Goal: Task Accomplishment & Management: Manage account settings

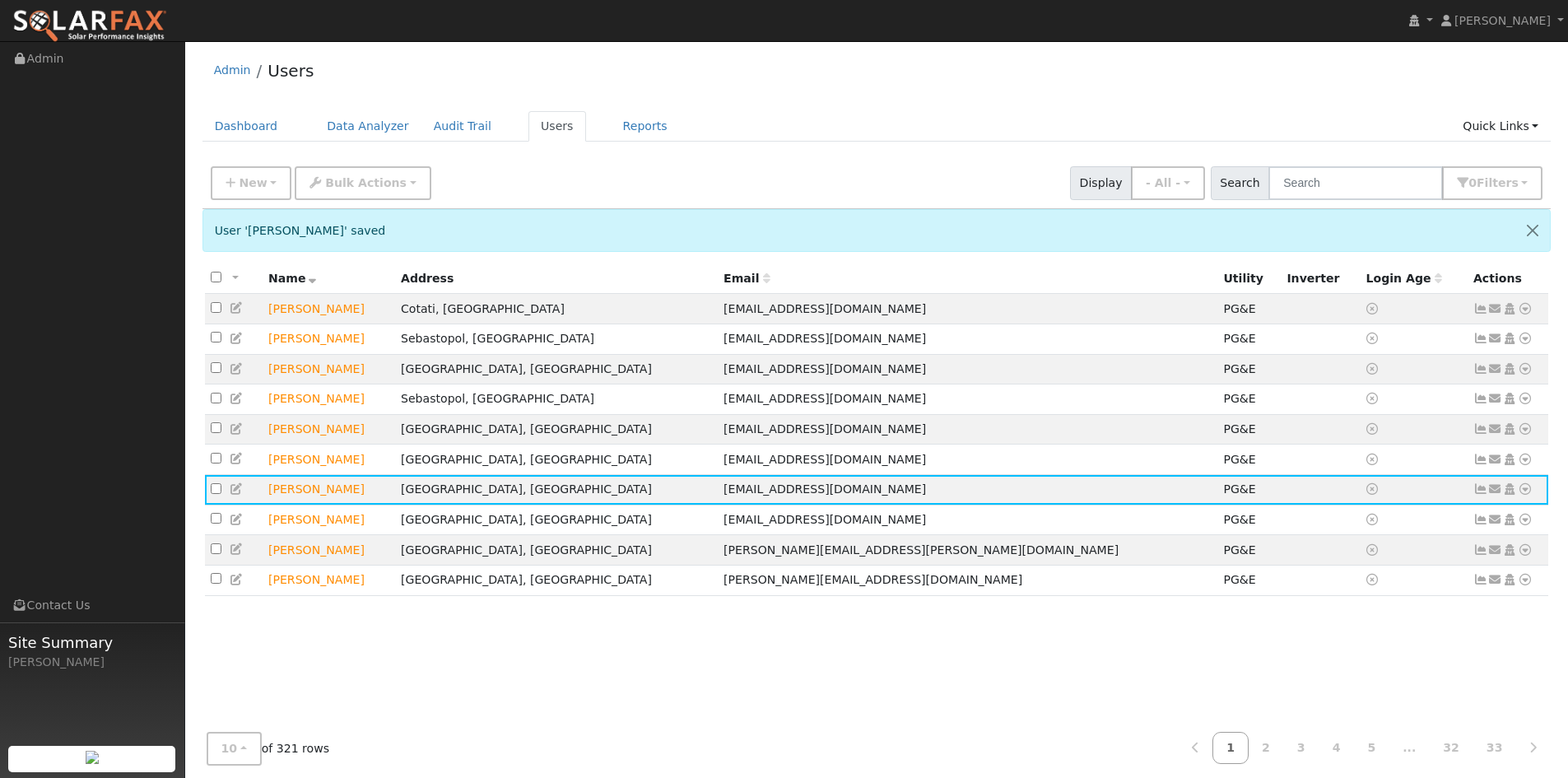
click at [758, 84] on div "Admin Users" at bounding box center [877, 74] width 1349 height 50
click at [1062, 84] on div "Admin Users" at bounding box center [877, 74] width 1349 height 50
click at [1294, 195] on input "text" at bounding box center [1355, 183] width 175 height 34
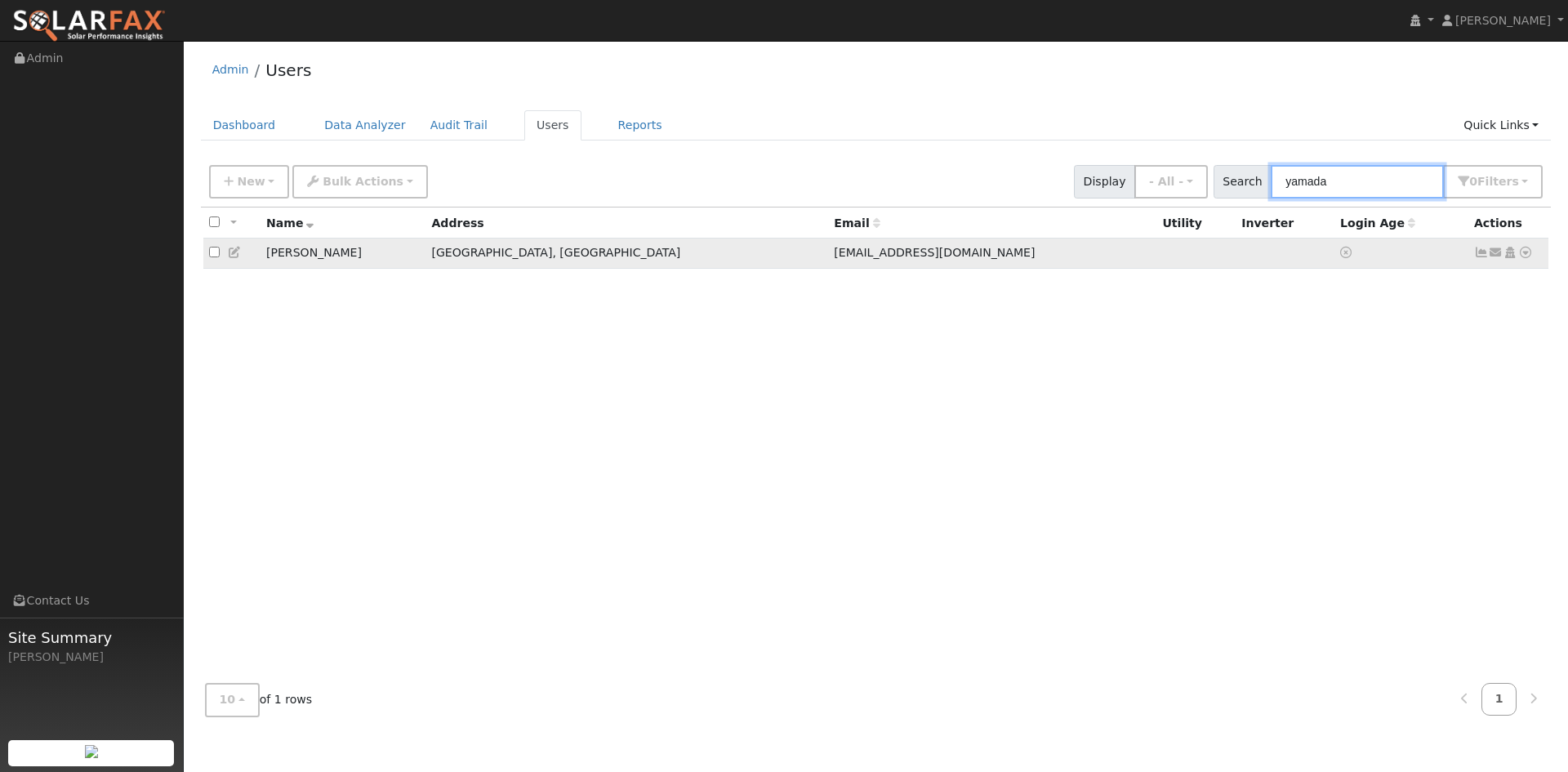
type input "yamada"
click at [240, 258] on icon at bounding box center [235, 252] width 15 height 12
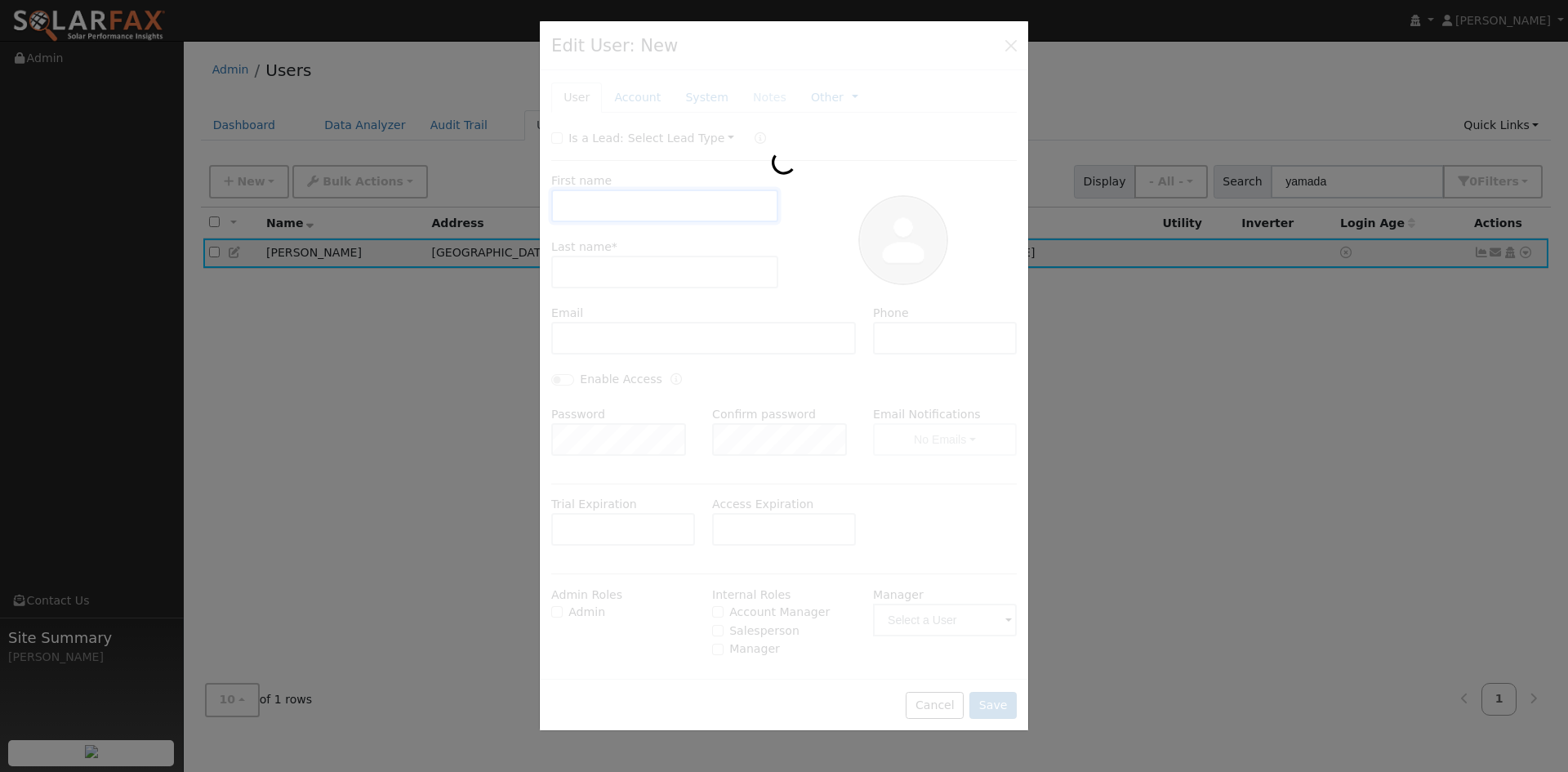
type input "12/17/2025"
checkbox input "false"
type input "Rachel"
type input "Yamada"
type input "rachelmae.yamada@gmail.com"
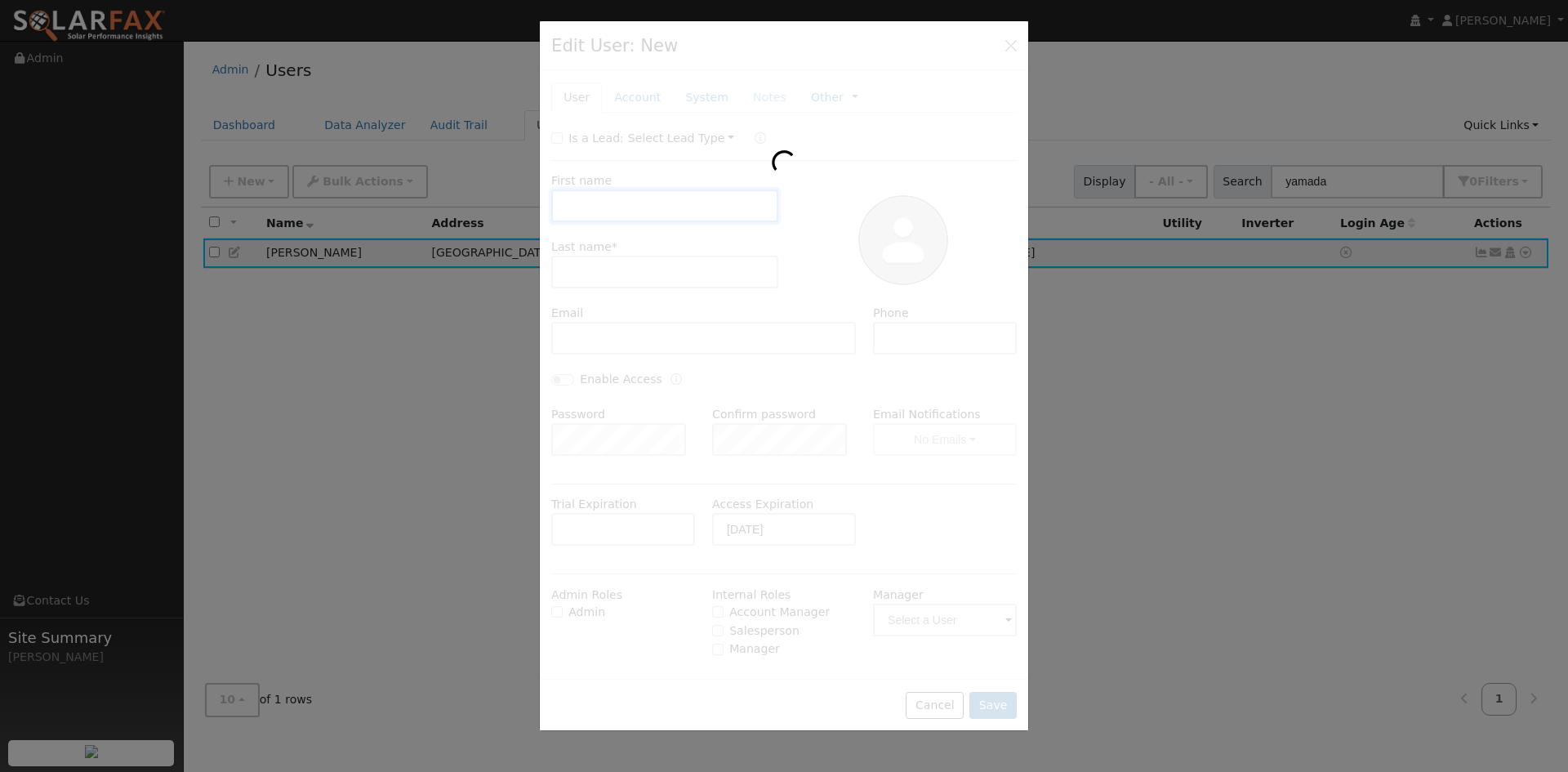
type input "[PHONE_NUMBER]"
type input "Default Account"
type input "72 Lyell Street"
type input "San Francisco"
type input "CA"
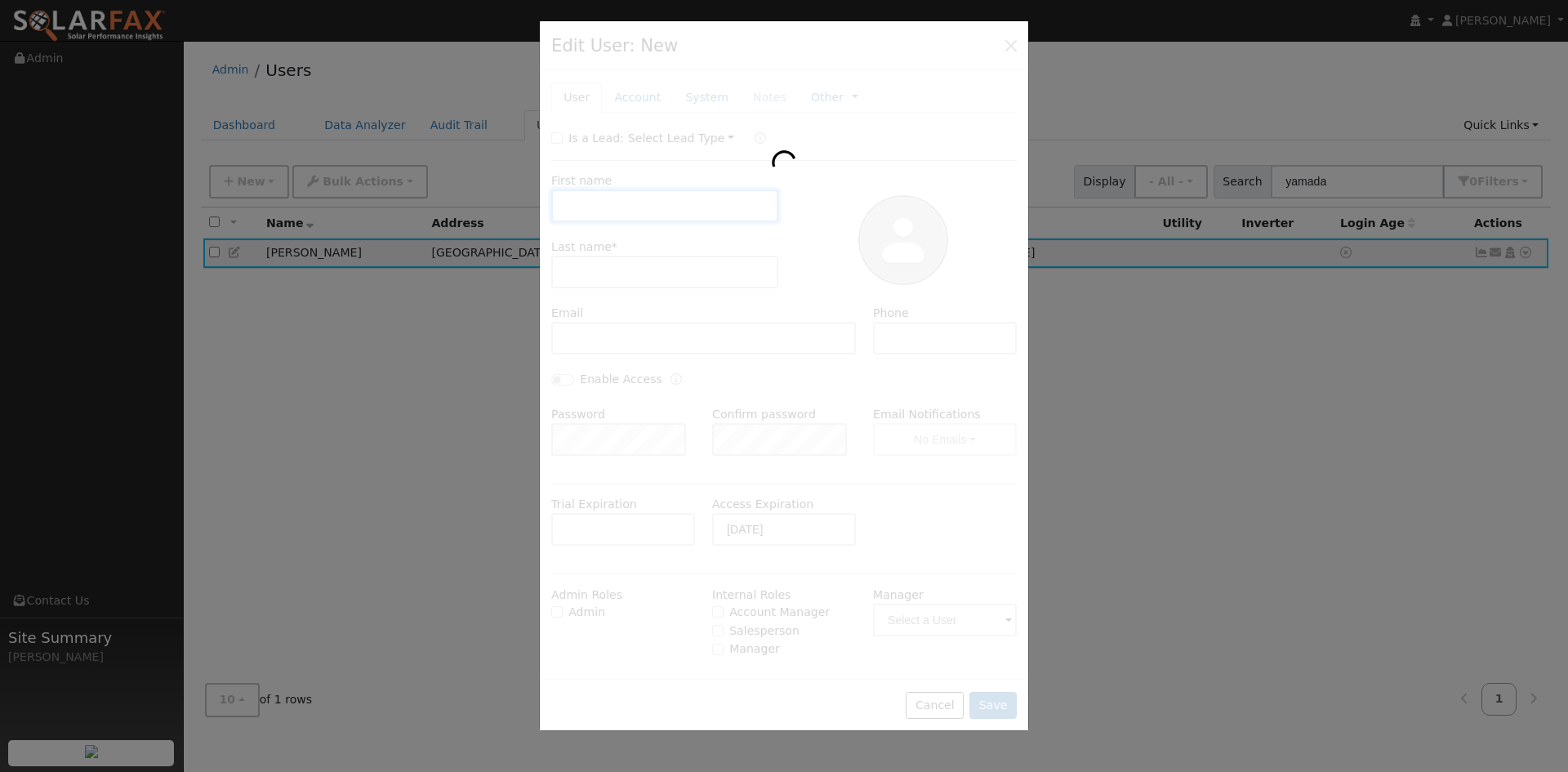
type input "94112"
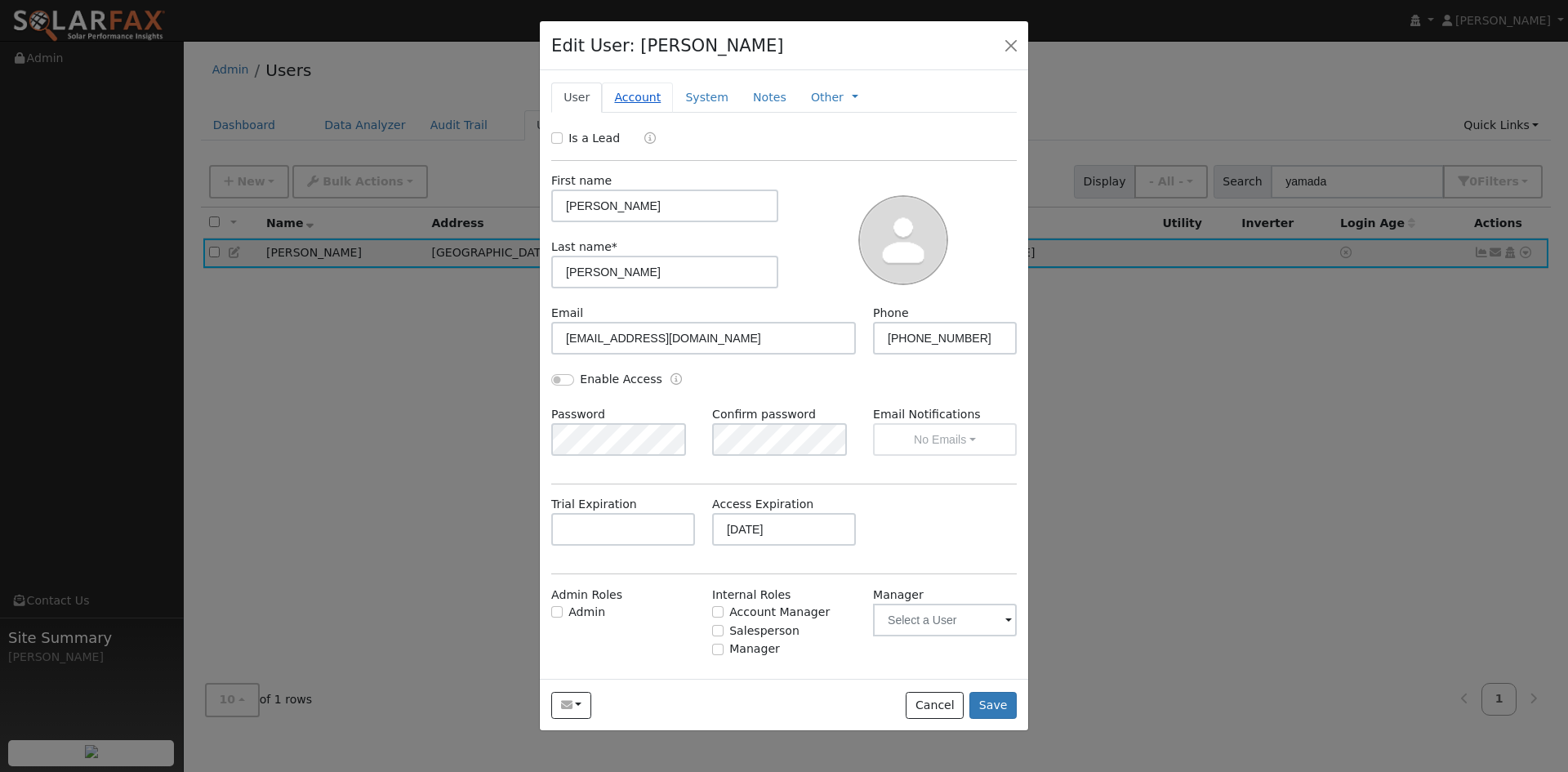
click at [657, 113] on link "Account" at bounding box center [637, 97] width 71 height 30
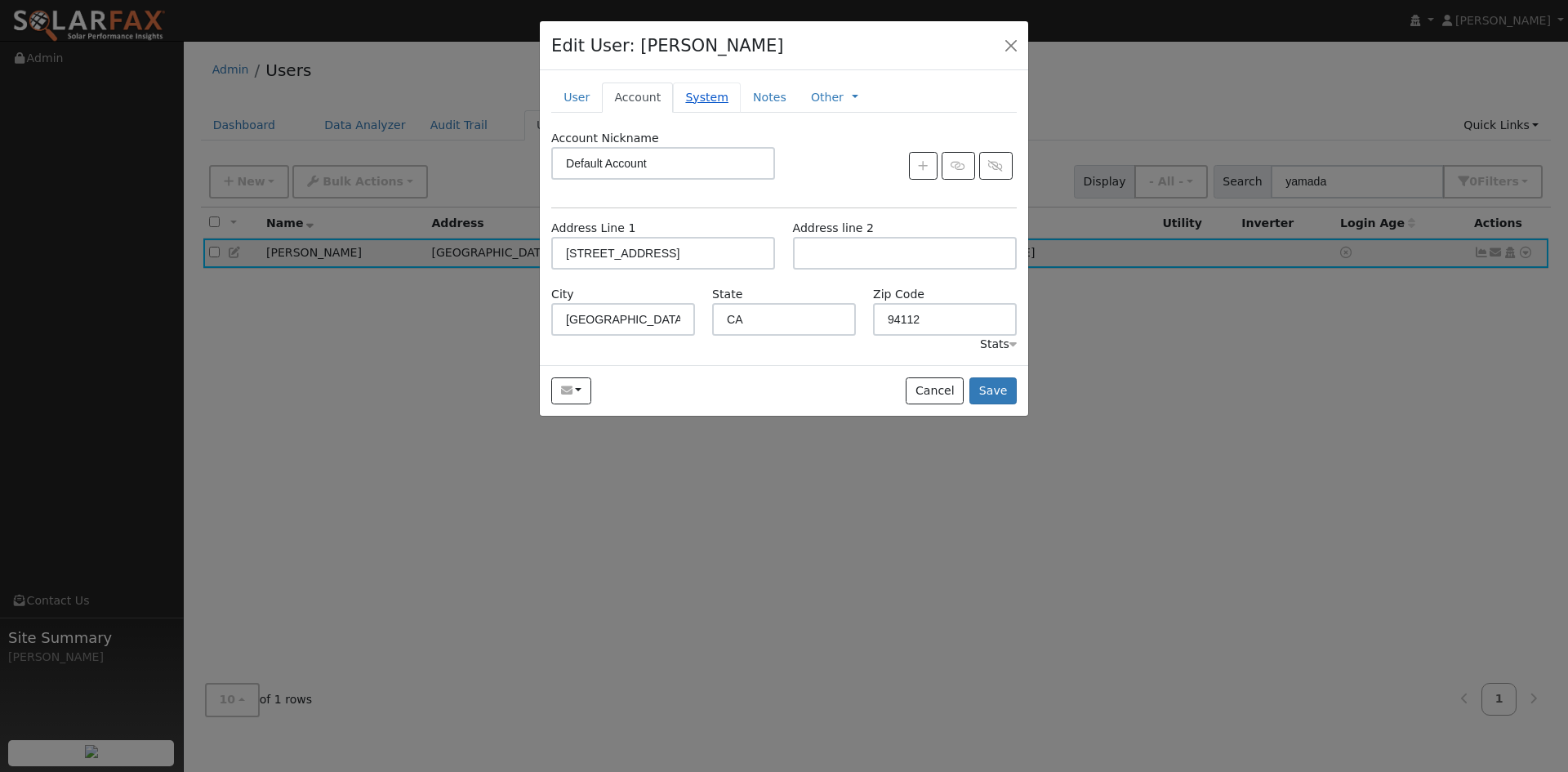
click at [724, 113] on link "System" at bounding box center [707, 97] width 68 height 30
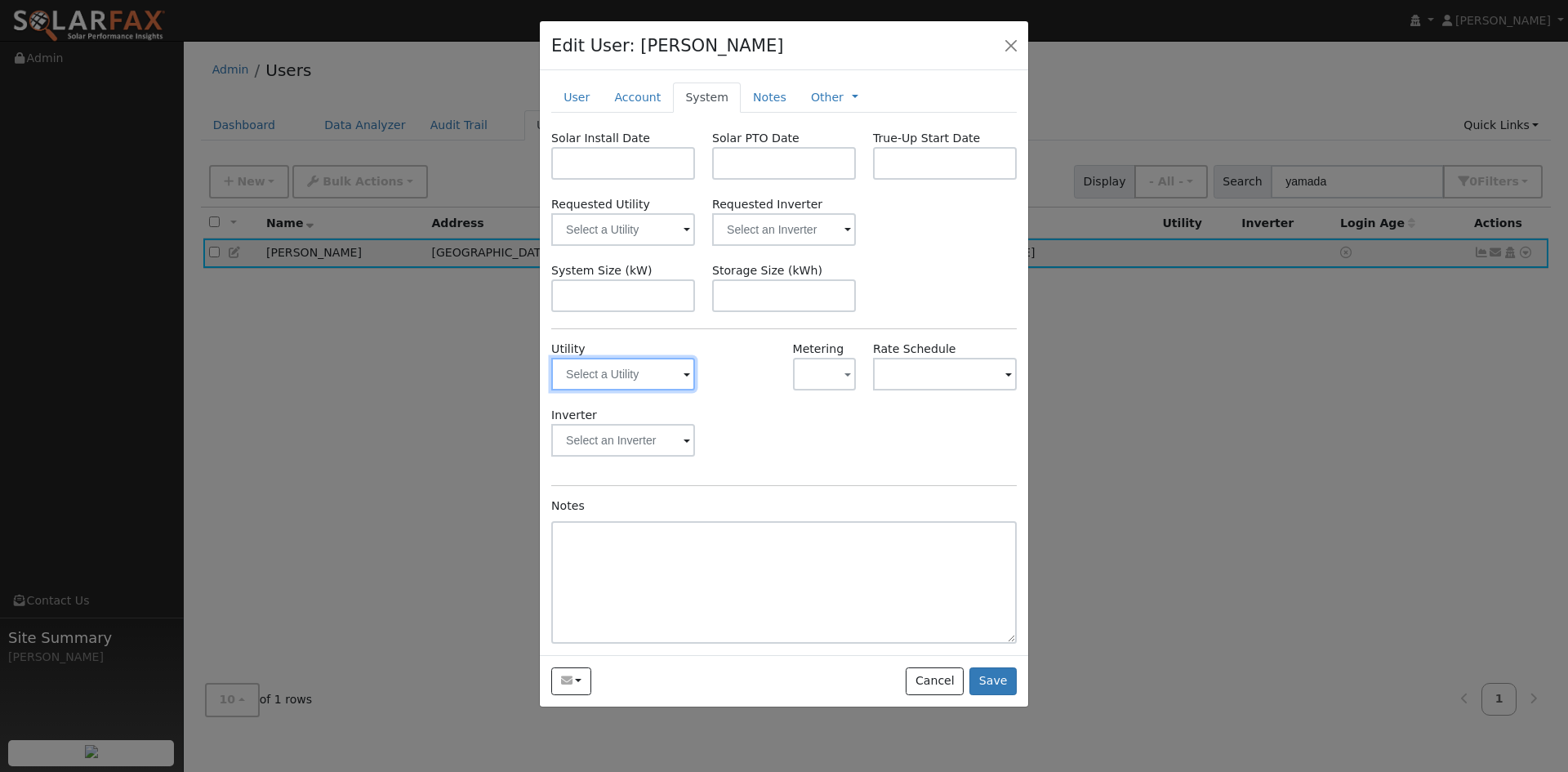
click at [650, 390] on input "text" at bounding box center [623, 374] width 144 height 32
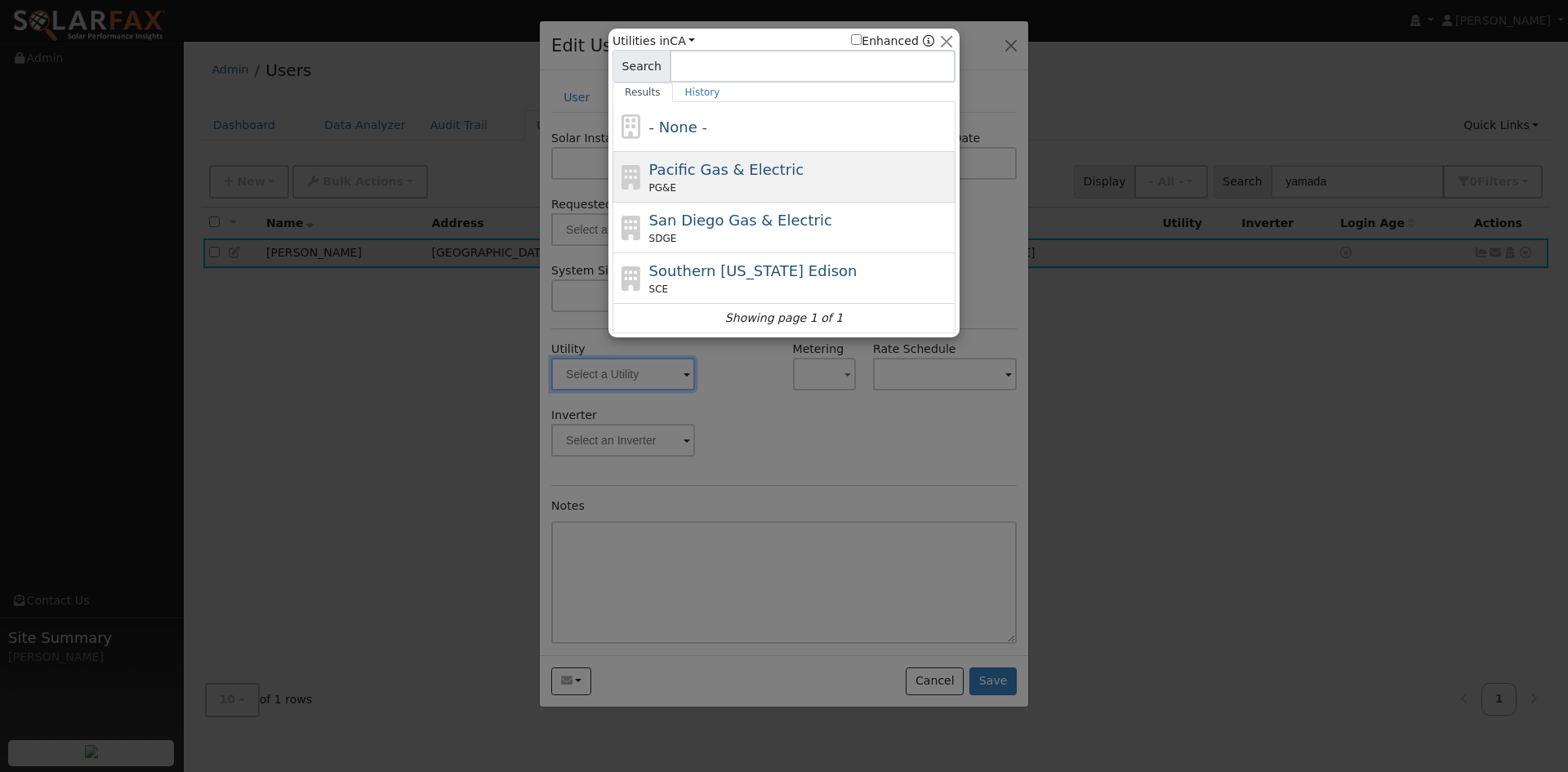
click at [715, 178] on span "Pacific Gas & Electric" at bounding box center [727, 169] width 155 height 18
type input "PG&E"
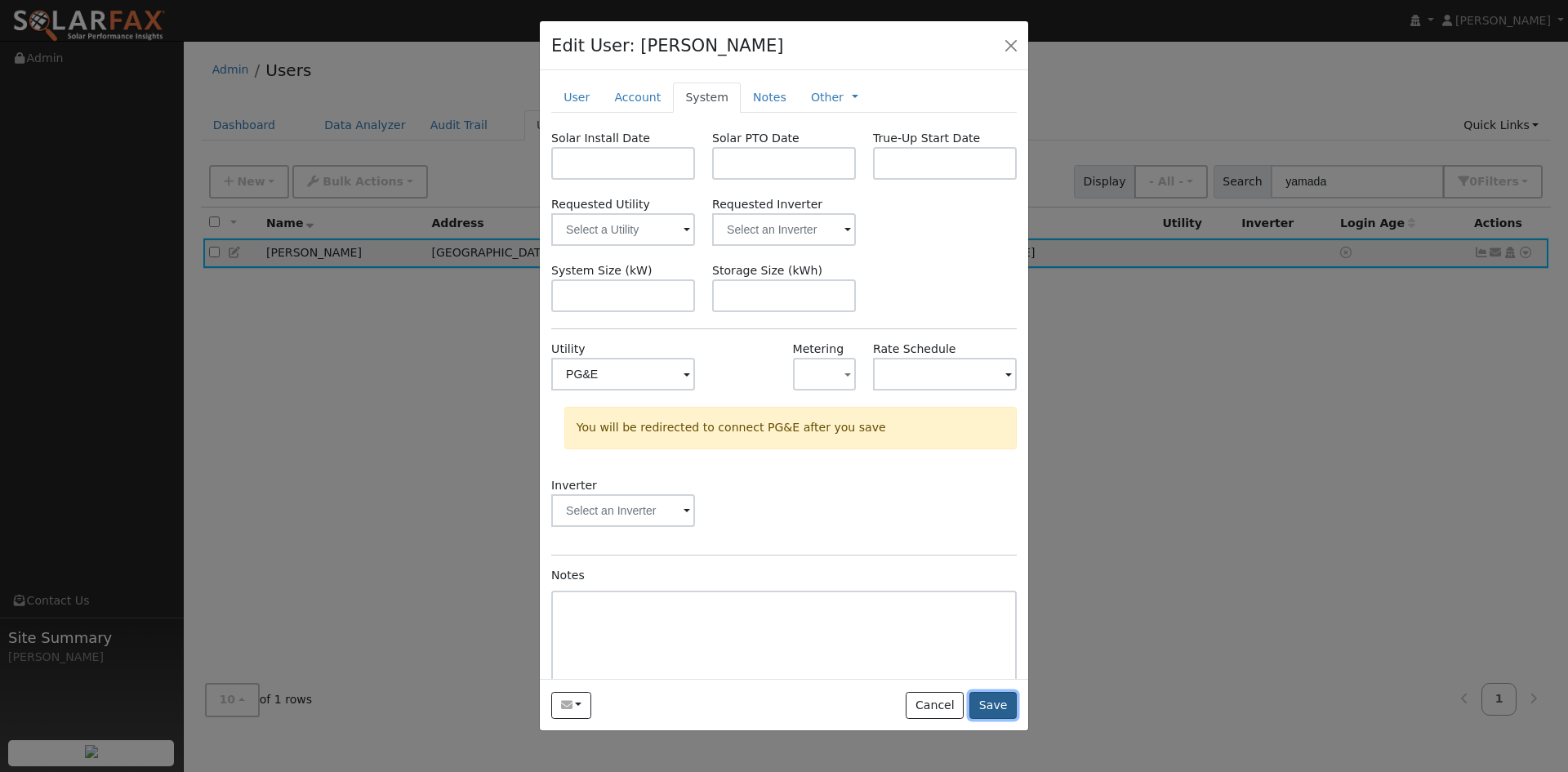
click at [988, 719] on button "Save" at bounding box center [993, 705] width 47 height 27
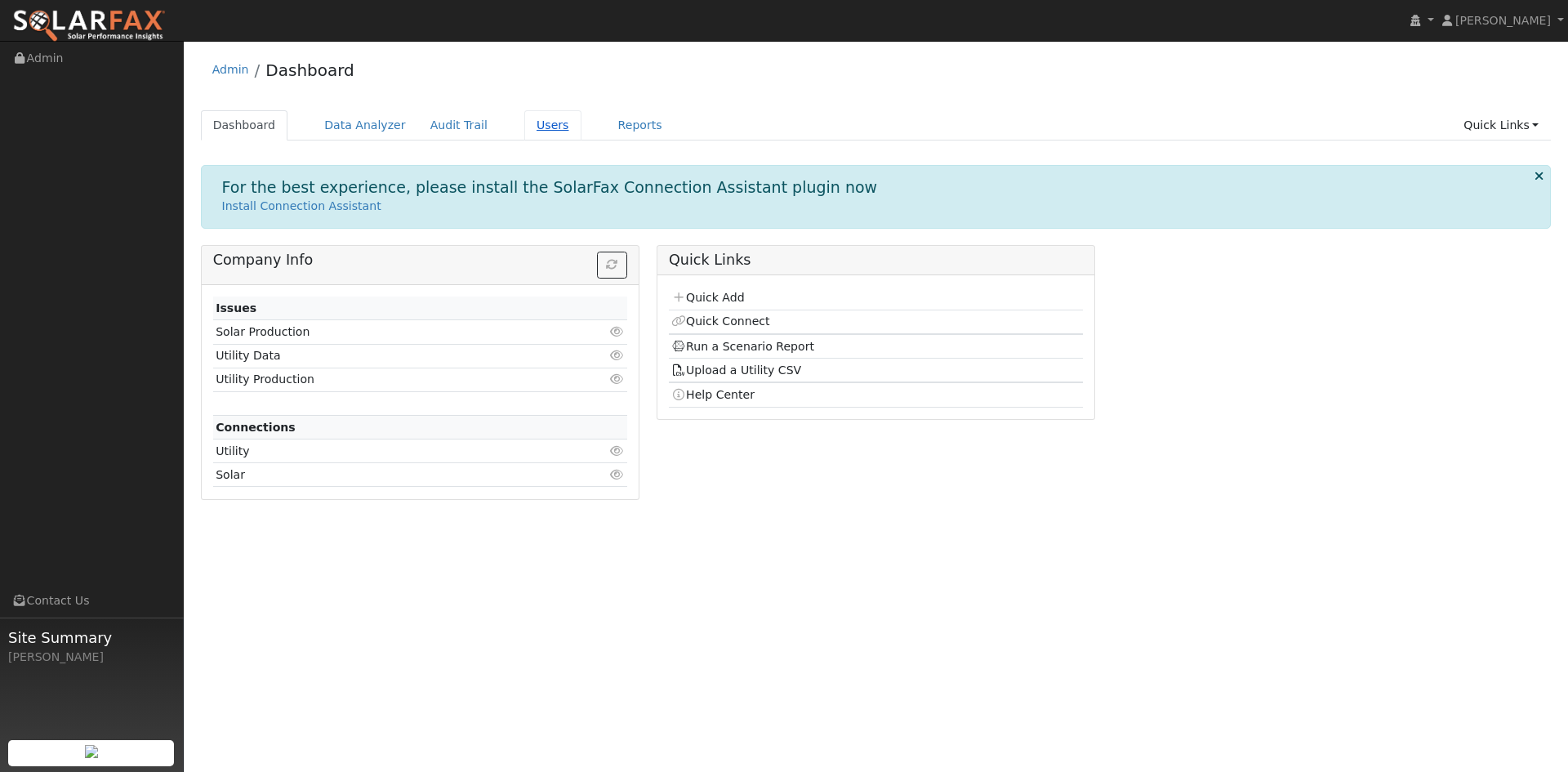
click at [581, 129] on link "Users" at bounding box center [553, 125] width 57 height 30
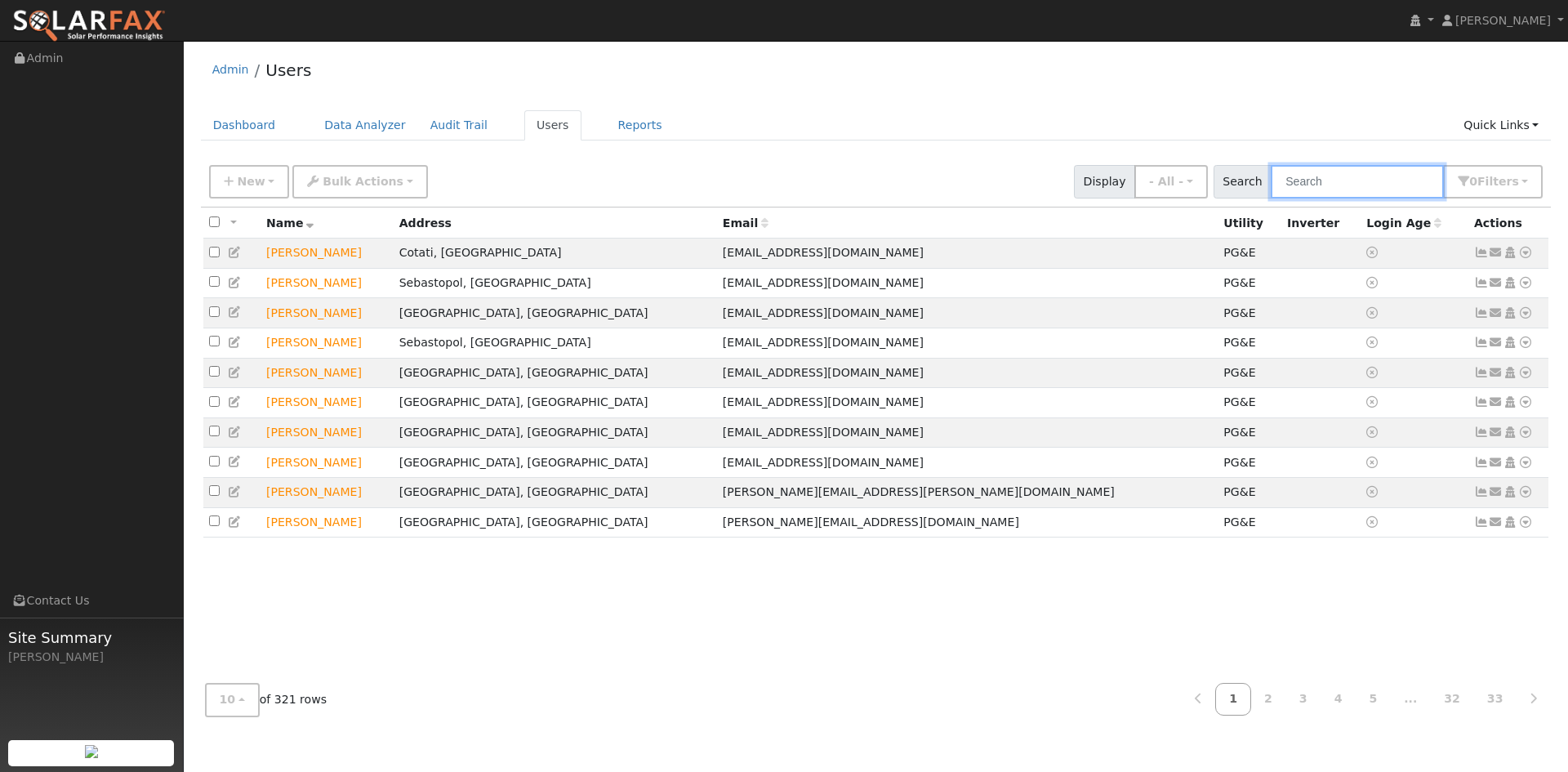
click at [1271, 199] on input "text" at bounding box center [1358, 182] width 173 height 33
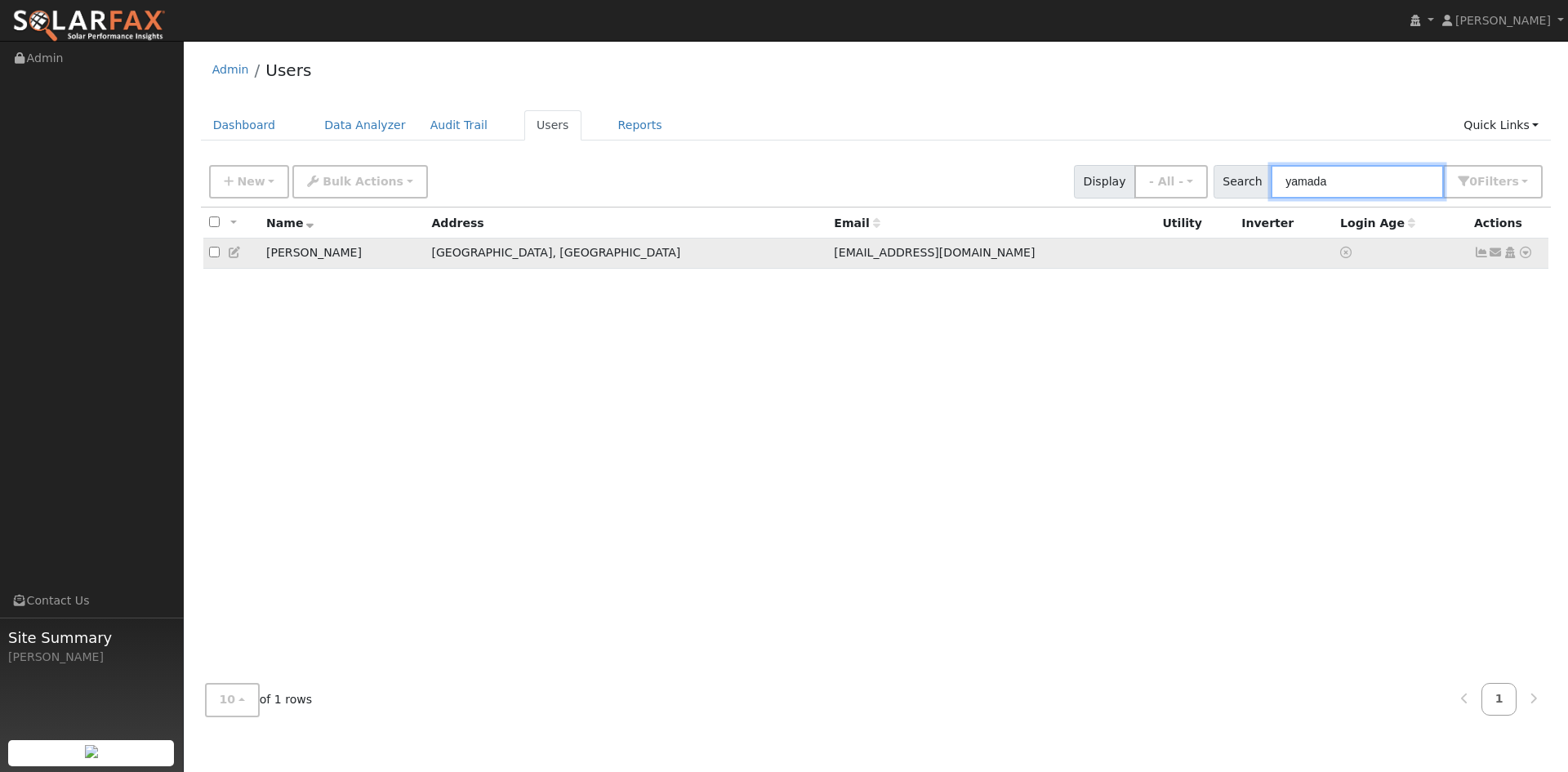
type input "yamada"
click at [242, 258] on icon at bounding box center [235, 252] width 15 height 12
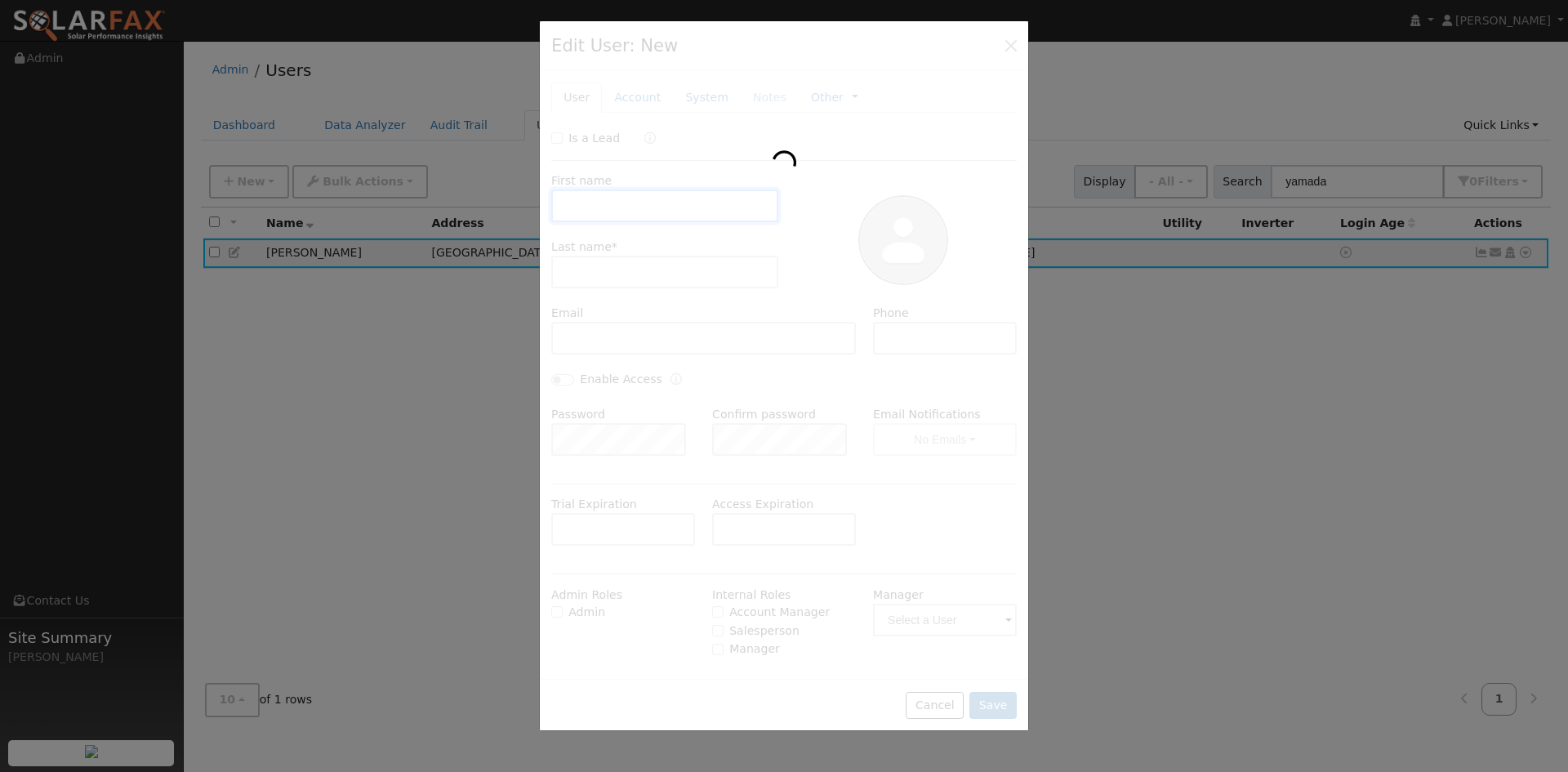
type input "[DATE]"
type input "[PERSON_NAME]"
type input "[EMAIL_ADDRESS][DOMAIN_NAME]"
type input "[PHONE_NUMBER]"
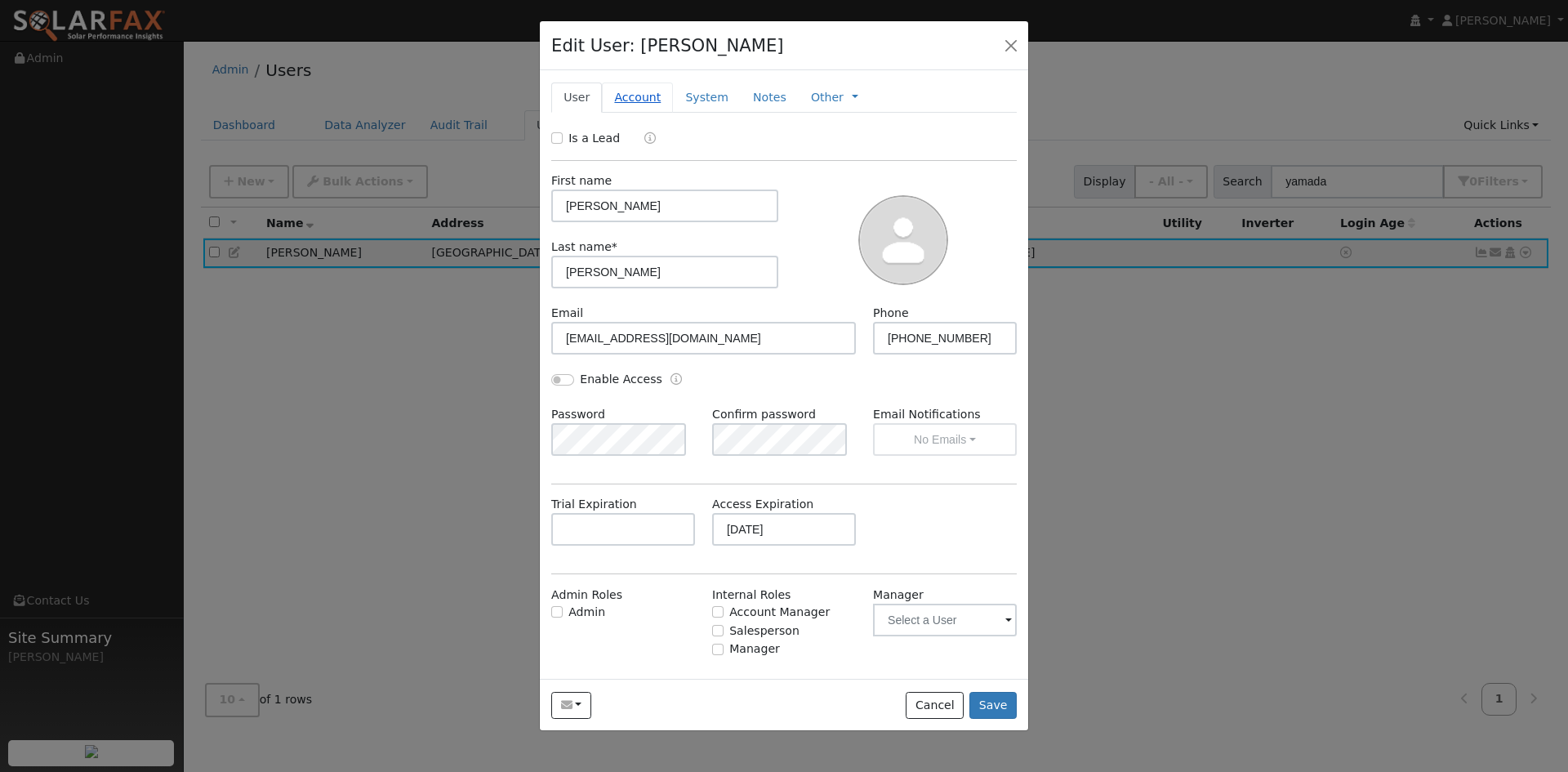
click at [649, 113] on link "Account" at bounding box center [637, 97] width 71 height 30
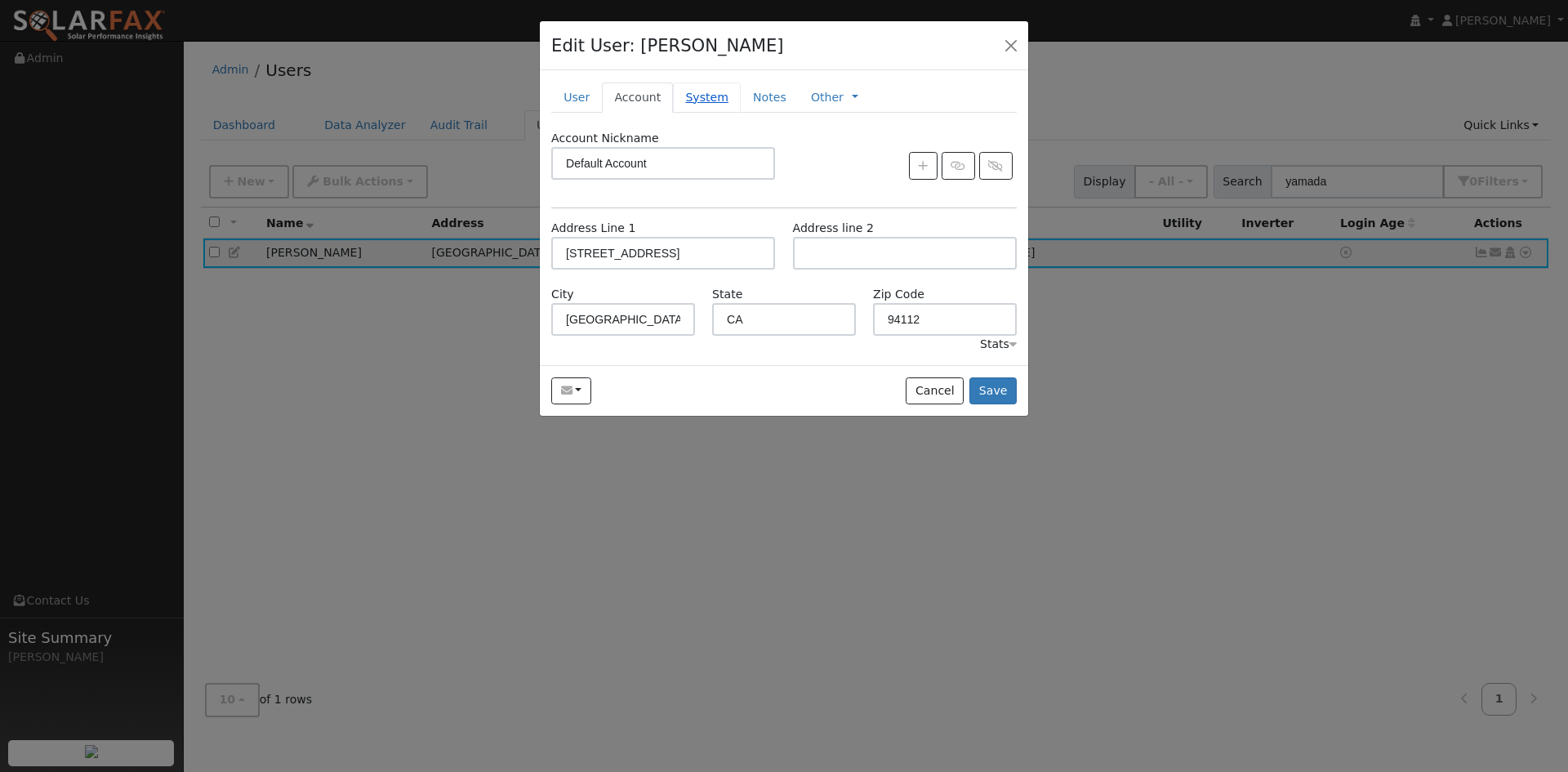
click at [726, 113] on link "System" at bounding box center [707, 97] width 68 height 30
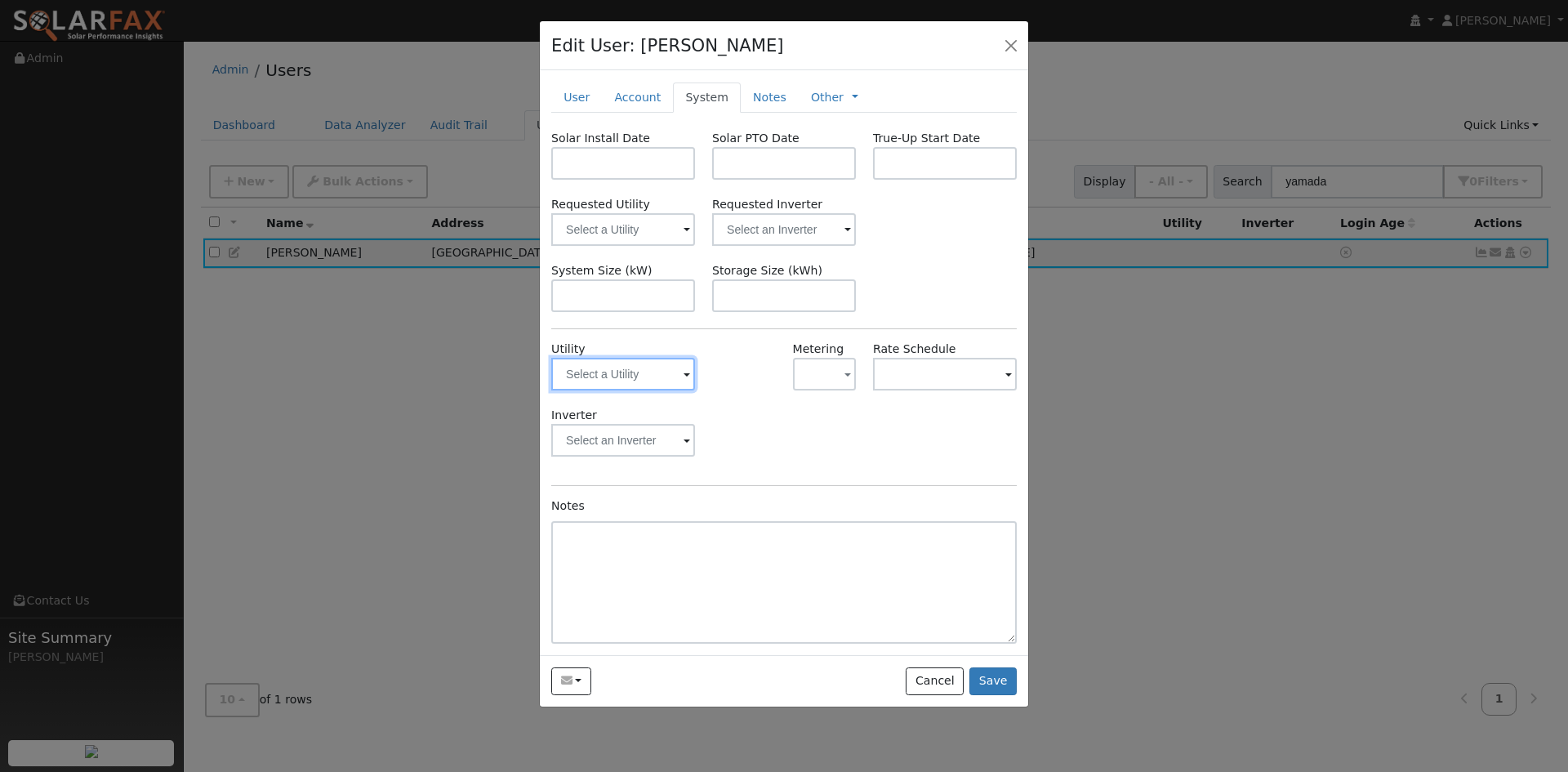
click at [645, 390] on input "text" at bounding box center [623, 374] width 144 height 32
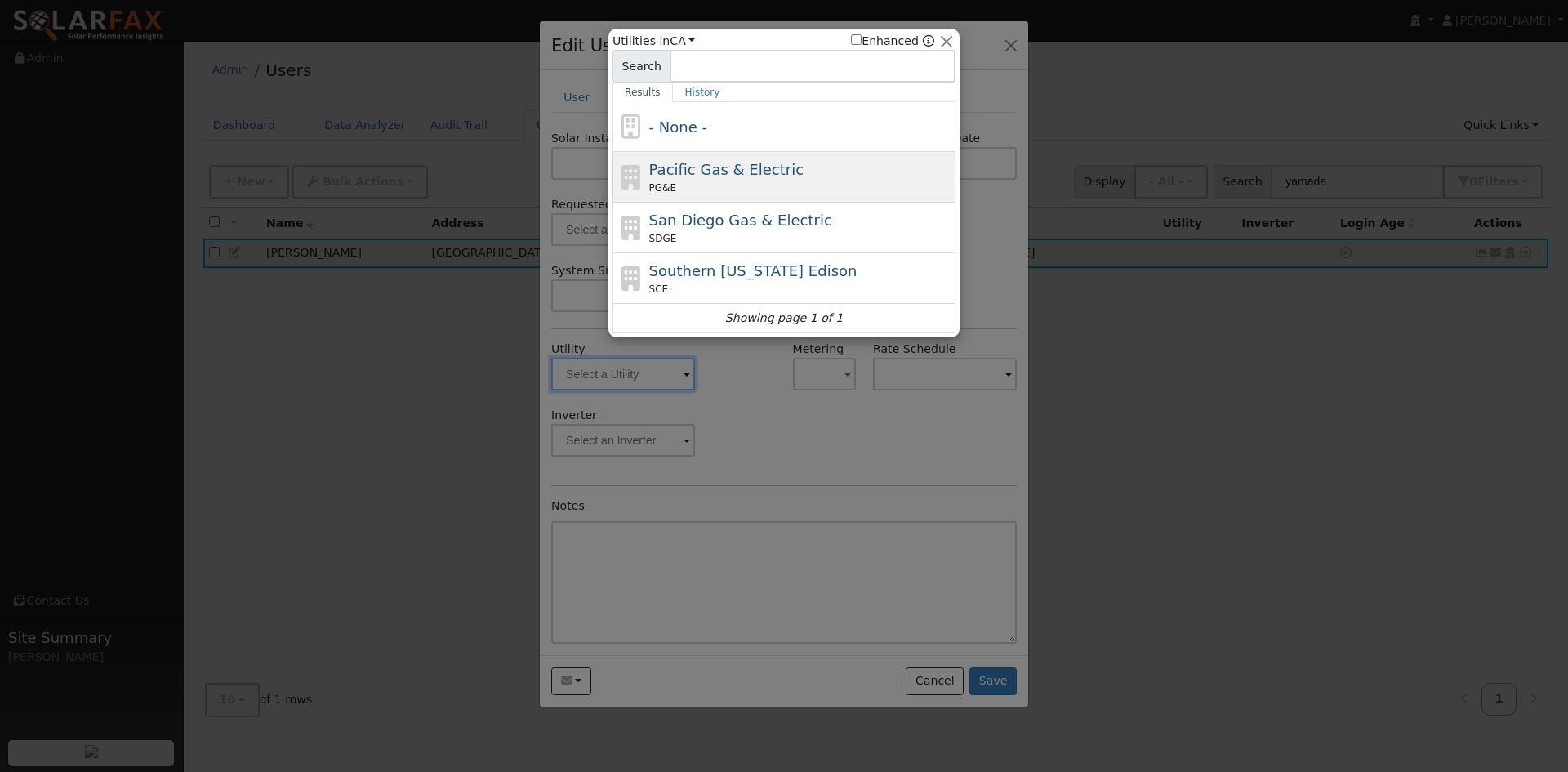
click at [707, 178] on span "Pacific Gas & Electric" at bounding box center [727, 169] width 155 height 18
type input "PG&E"
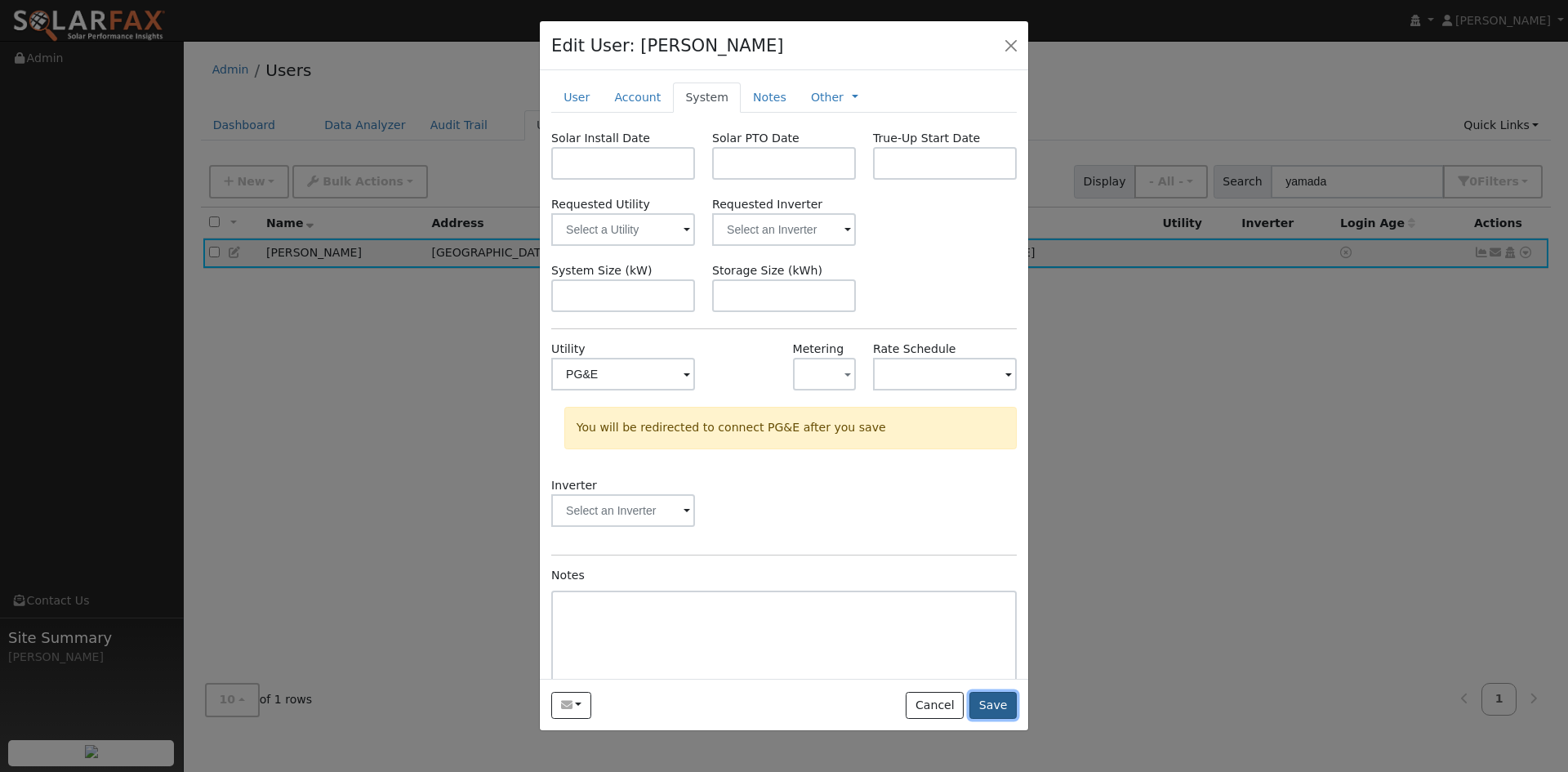
click at [983, 719] on button "Save" at bounding box center [993, 705] width 47 height 27
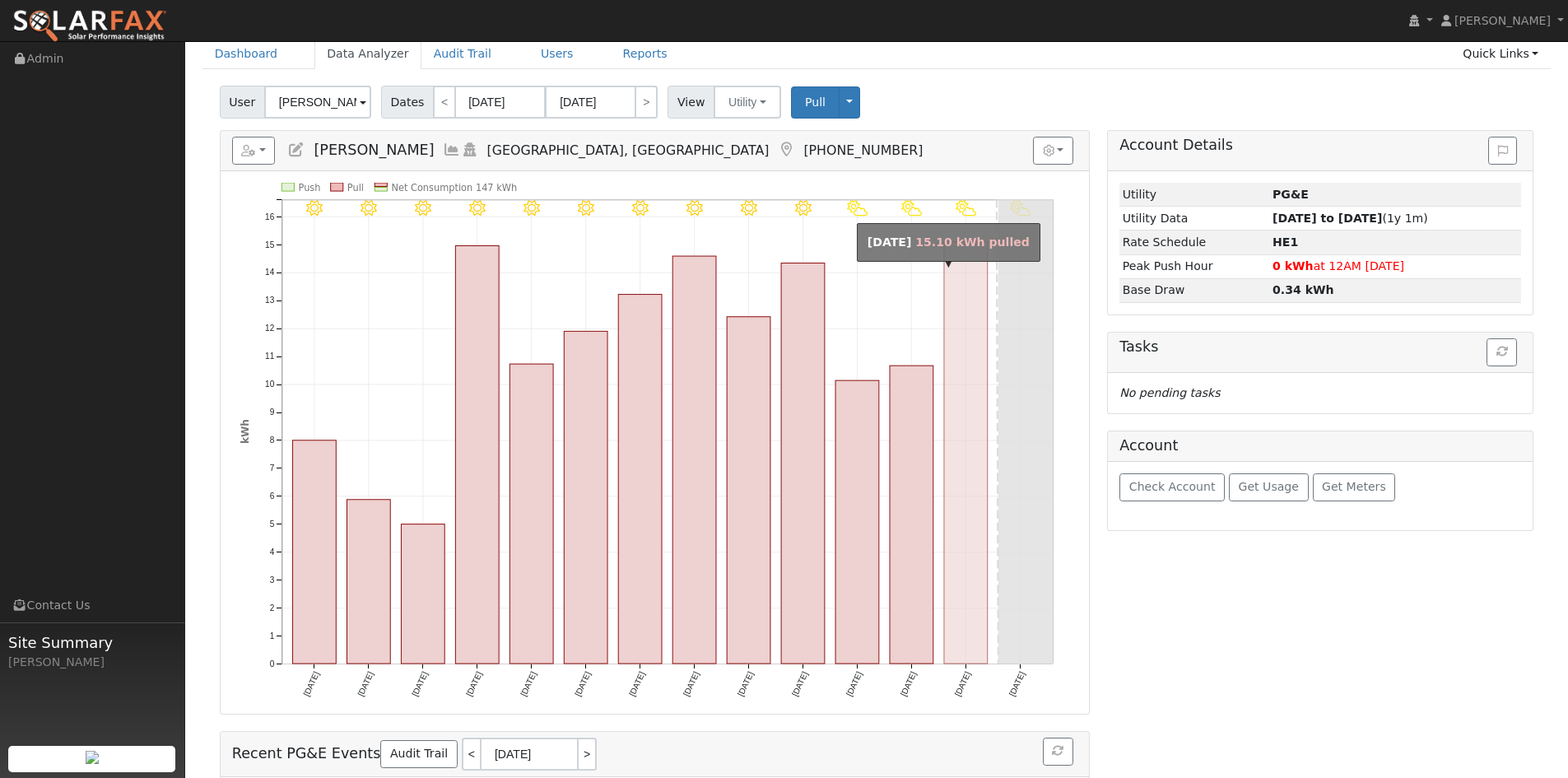
scroll to position [82, 0]
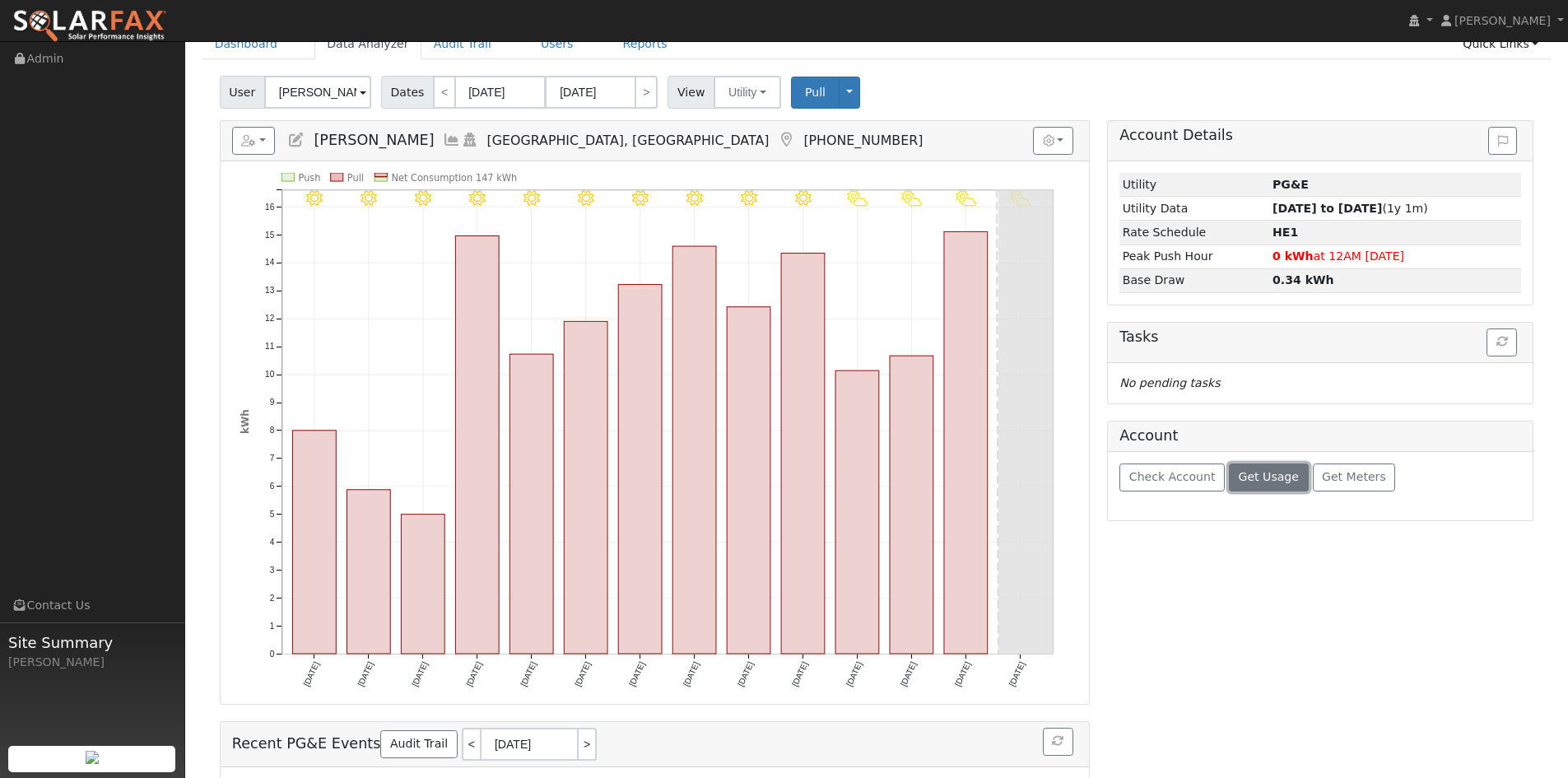
click at [1299, 483] on span "Get Usage" at bounding box center [1268, 476] width 60 height 13
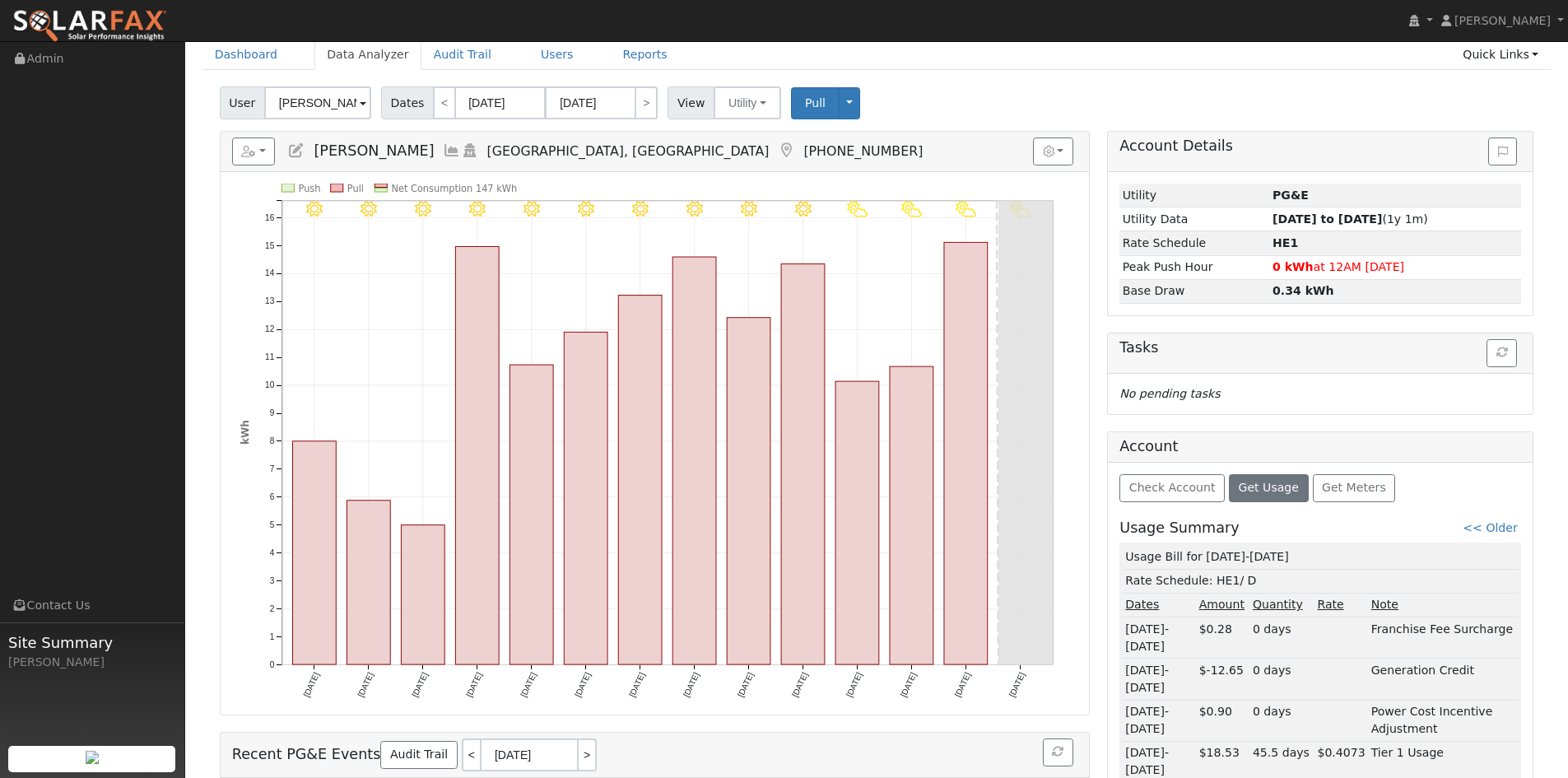
scroll to position [0, 0]
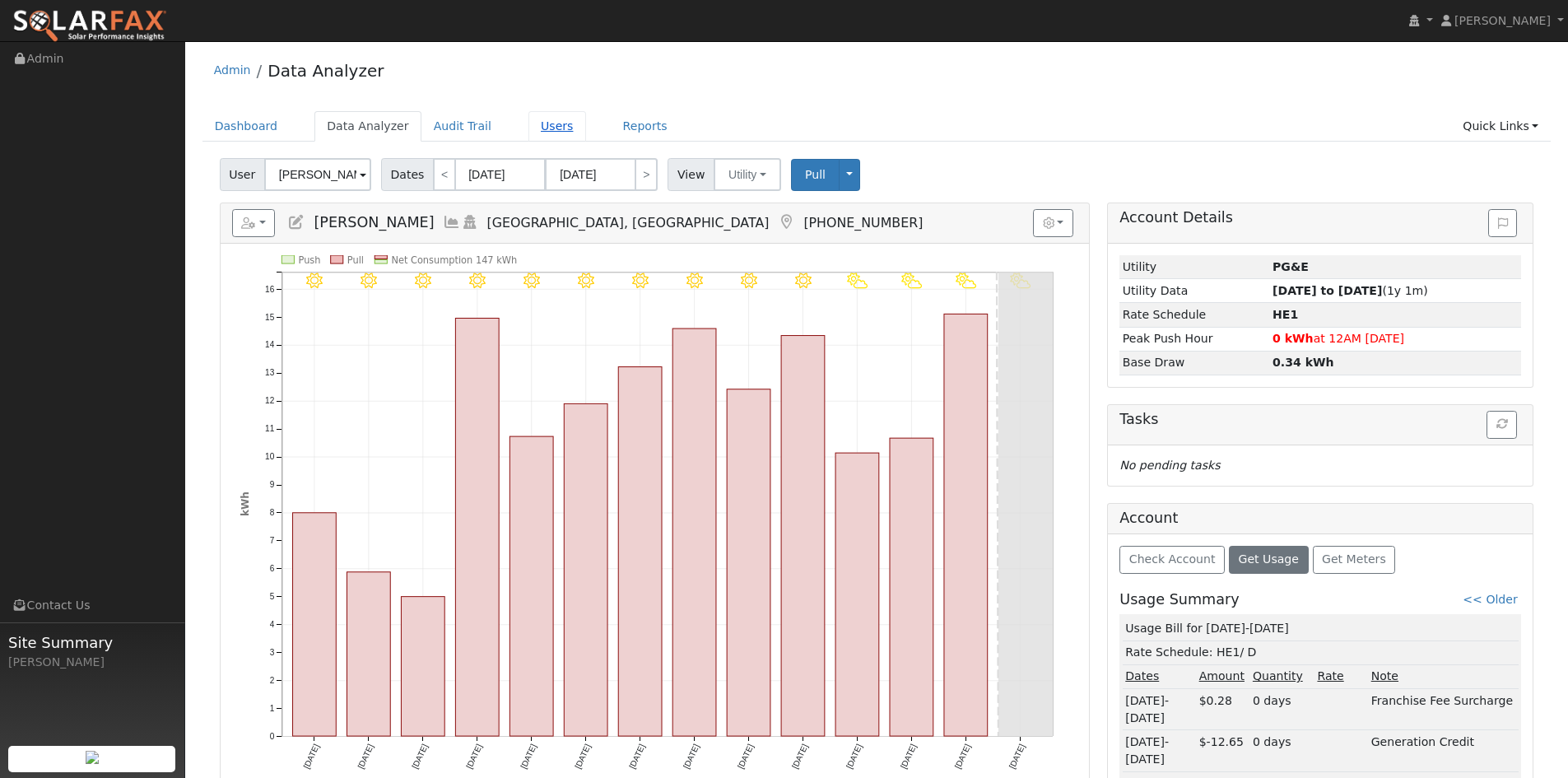
click at [586, 138] on link "Users" at bounding box center [557, 126] width 57 height 31
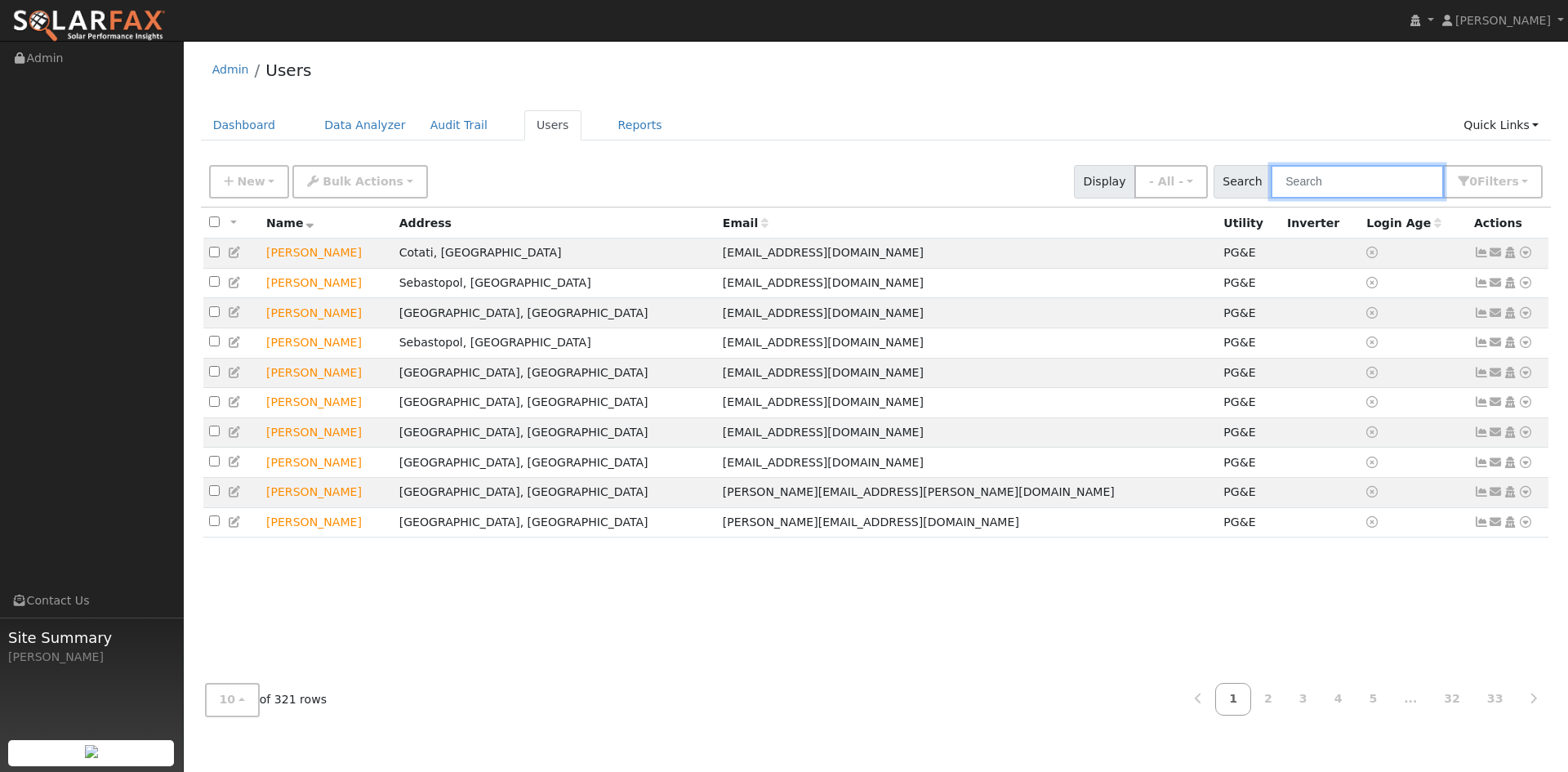
click at [1271, 199] on input "text" at bounding box center [1358, 182] width 173 height 33
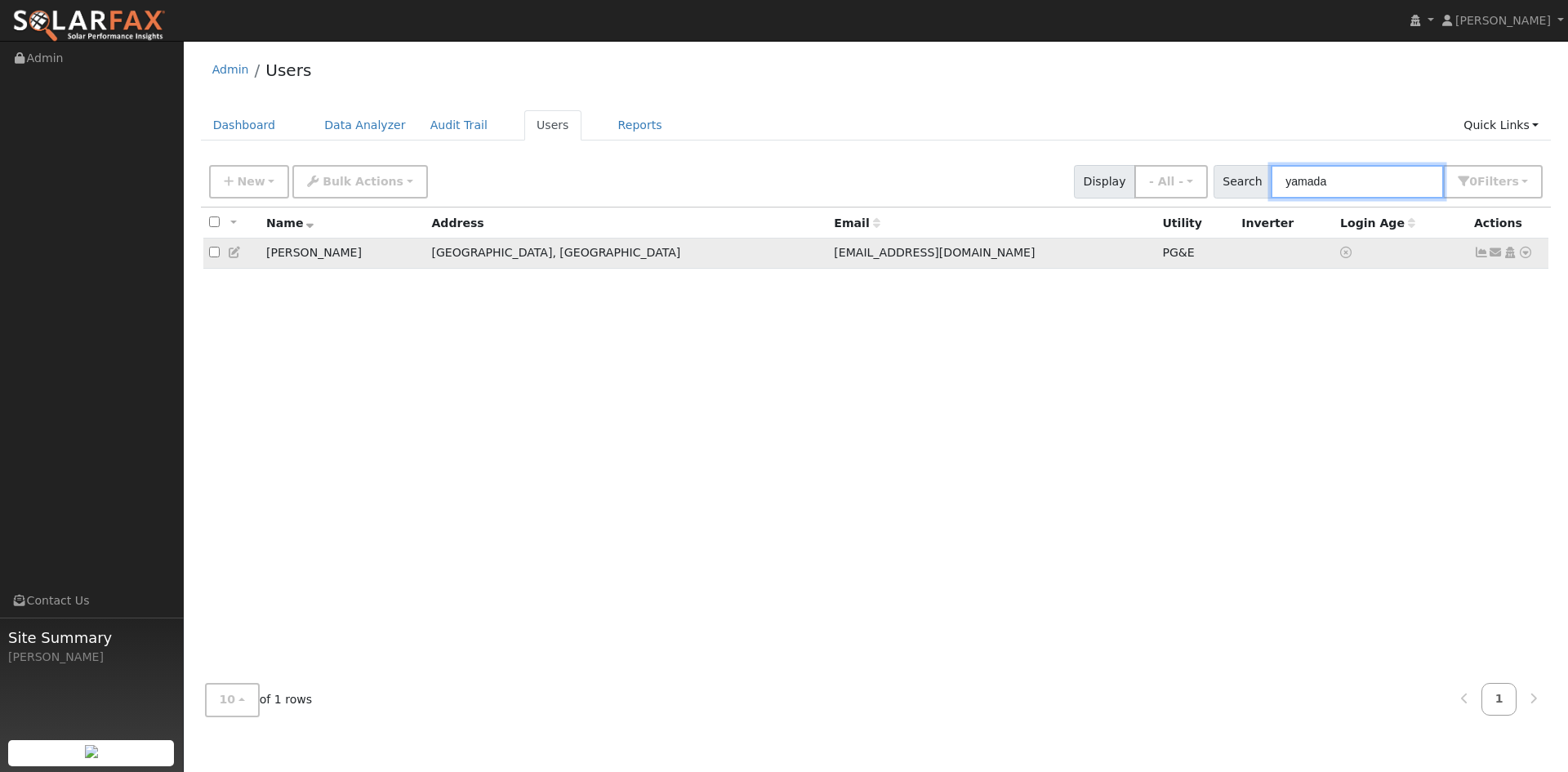
type input "yamada"
click at [1519, 258] on icon at bounding box center [1526, 252] width 15 height 12
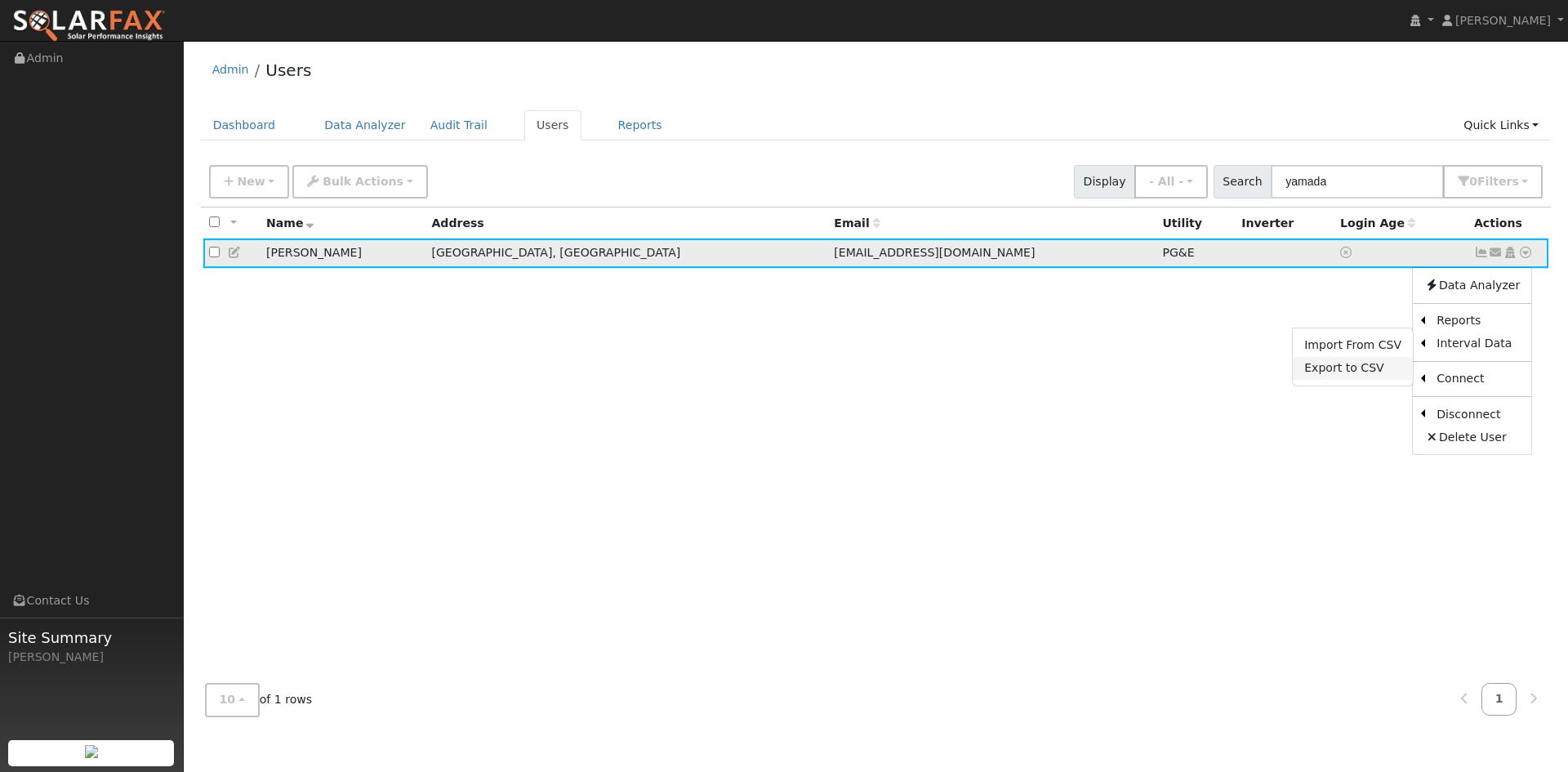
click at [1326, 380] on link "Export to CSV" at bounding box center [1353, 368] width 120 height 23
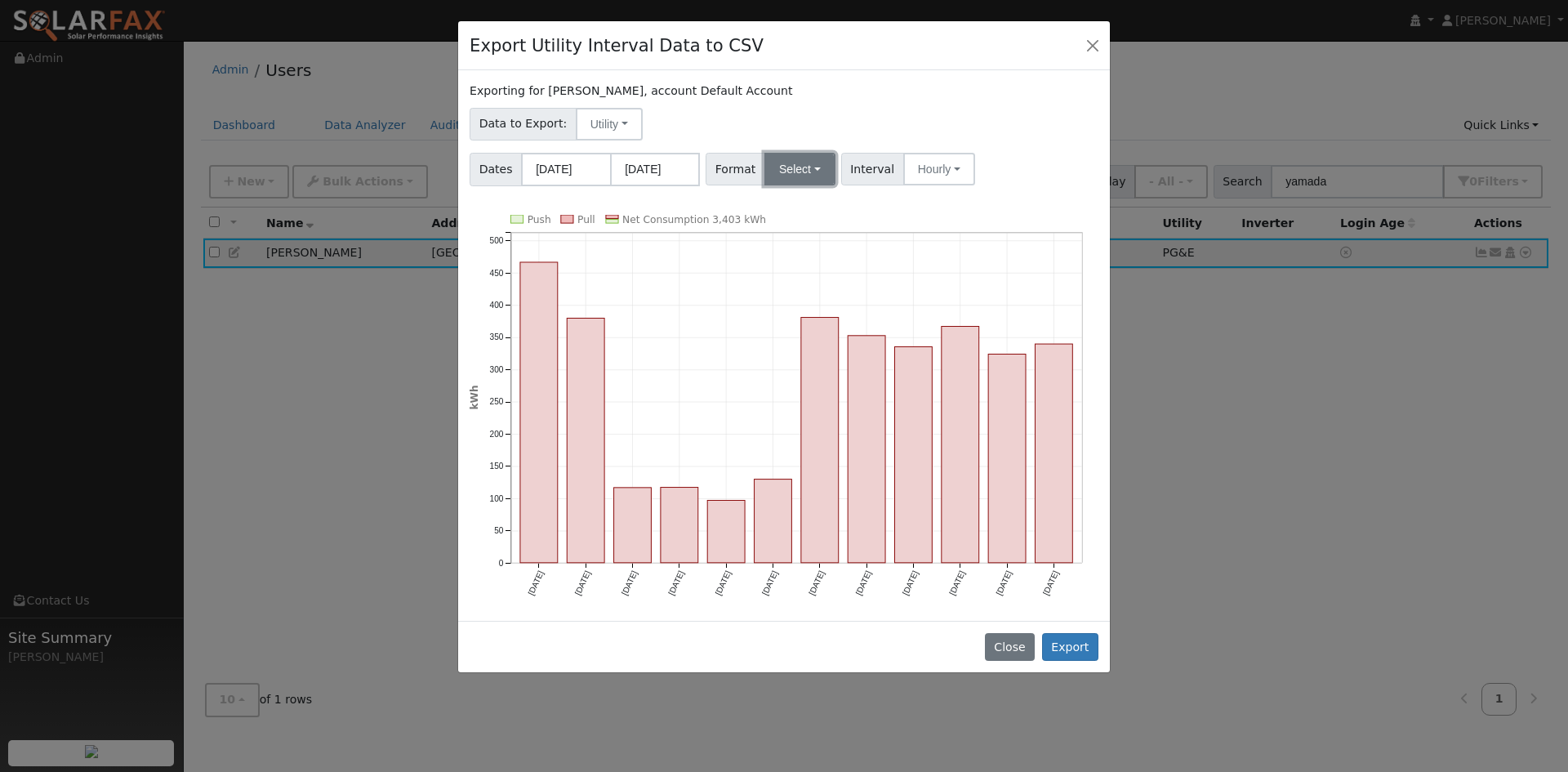
click at [831, 185] on button "Select" at bounding box center [800, 168] width 71 height 32
click at [855, 389] on link "Solargraf" at bounding box center [831, 378] width 116 height 23
click at [1069, 660] on button "Export" at bounding box center [1071, 647] width 57 height 27
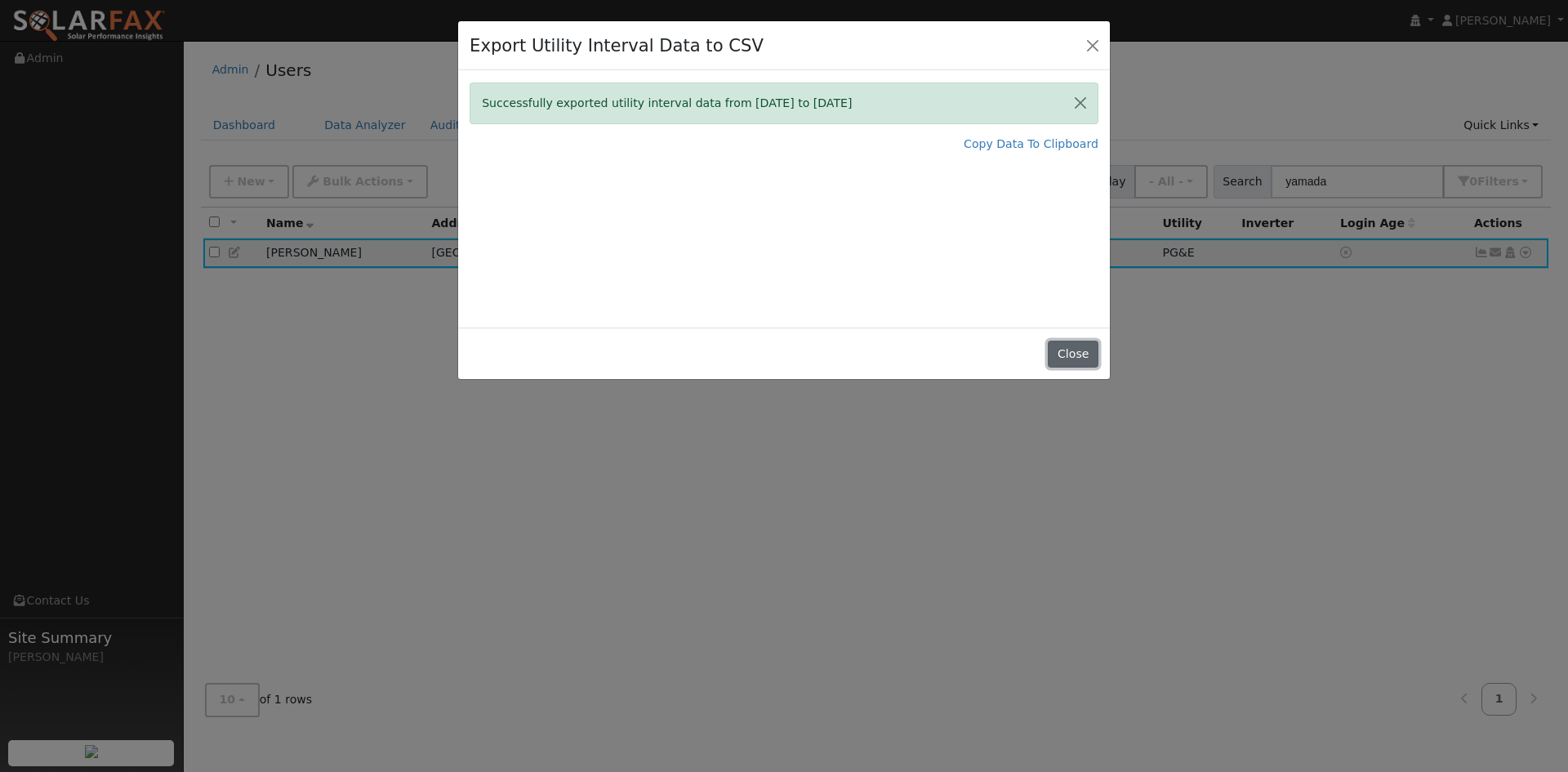
click at [1065, 368] on button "Close" at bounding box center [1073, 354] width 50 height 27
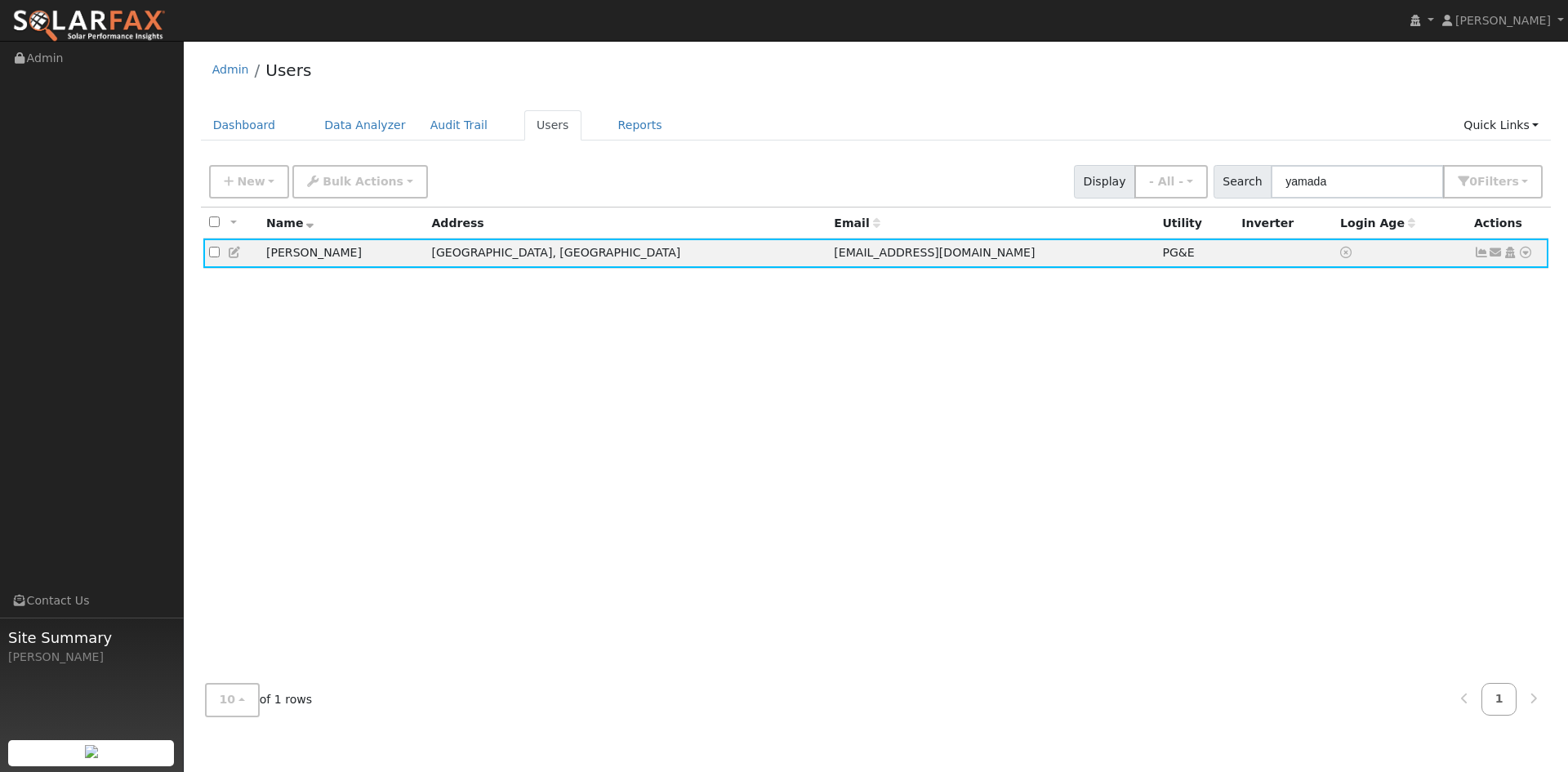
click at [1049, 442] on div "All None All on page None on page Name Address Email Utility Inverter Login Age…" at bounding box center [876, 438] width 1351 height 463
click at [1047, 441] on div "All None All on page None on page Name Address Email Utility Inverter Login Age…" at bounding box center [876, 438] width 1351 height 463
click at [753, 80] on div "Admin Users" at bounding box center [876, 73] width 1351 height 50
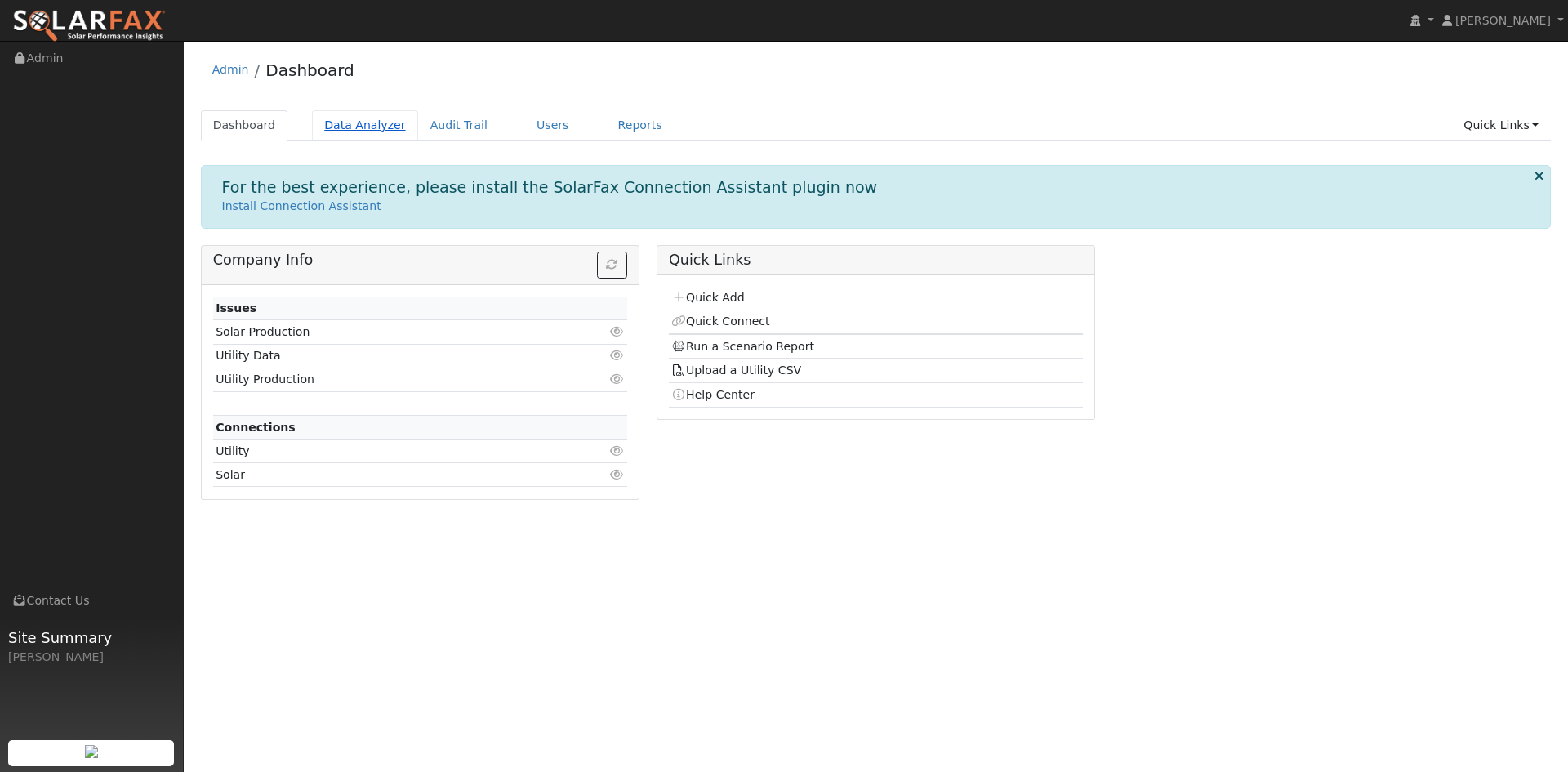
click at [417, 138] on link "Data Analyzer" at bounding box center [365, 125] width 107 height 30
